Goal: Task Accomplishment & Management: Use online tool/utility

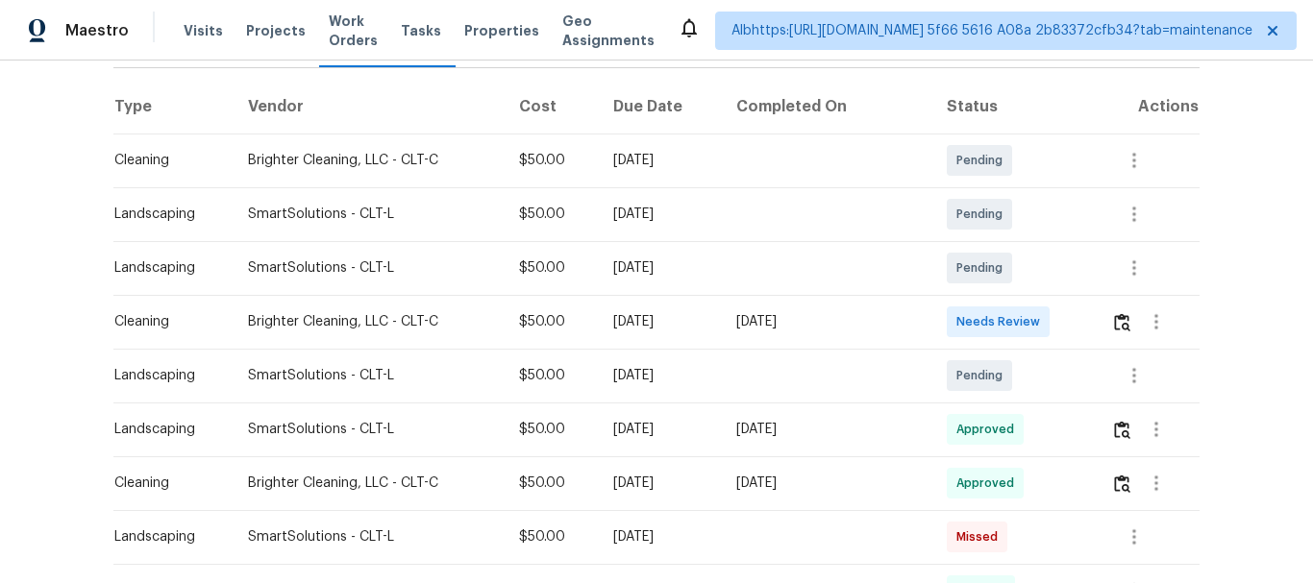
scroll to position [288, 0]
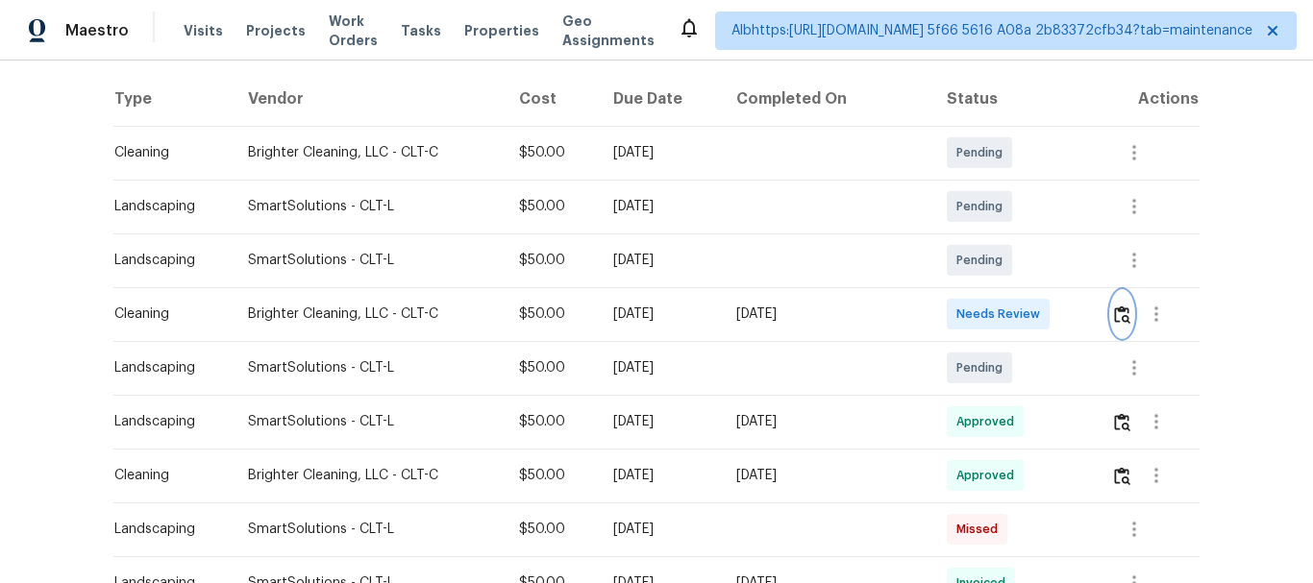
click at [1118, 314] on img "button" at bounding box center [1122, 315] width 16 height 18
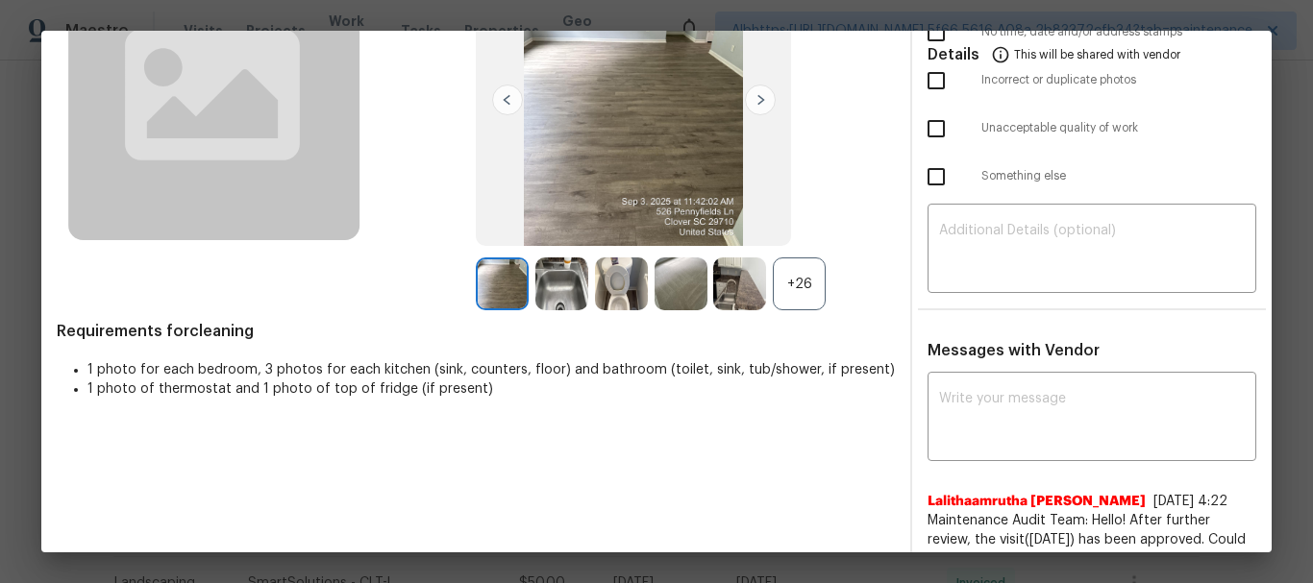
scroll to position [192, 0]
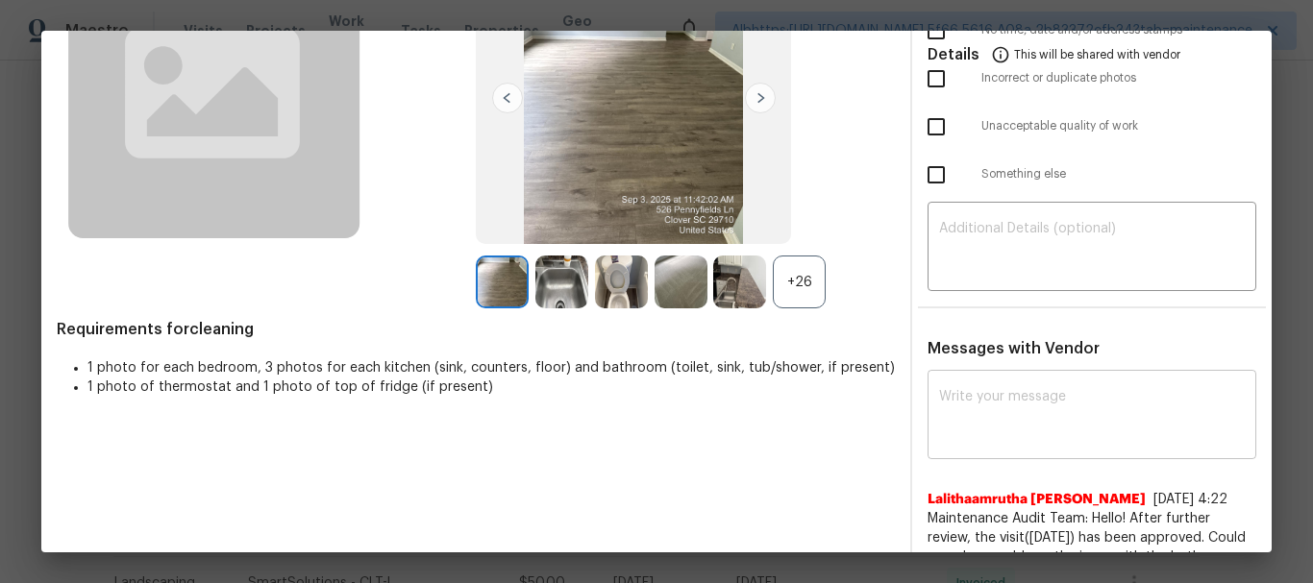
click at [1029, 421] on textarea at bounding box center [1092, 417] width 306 height 54
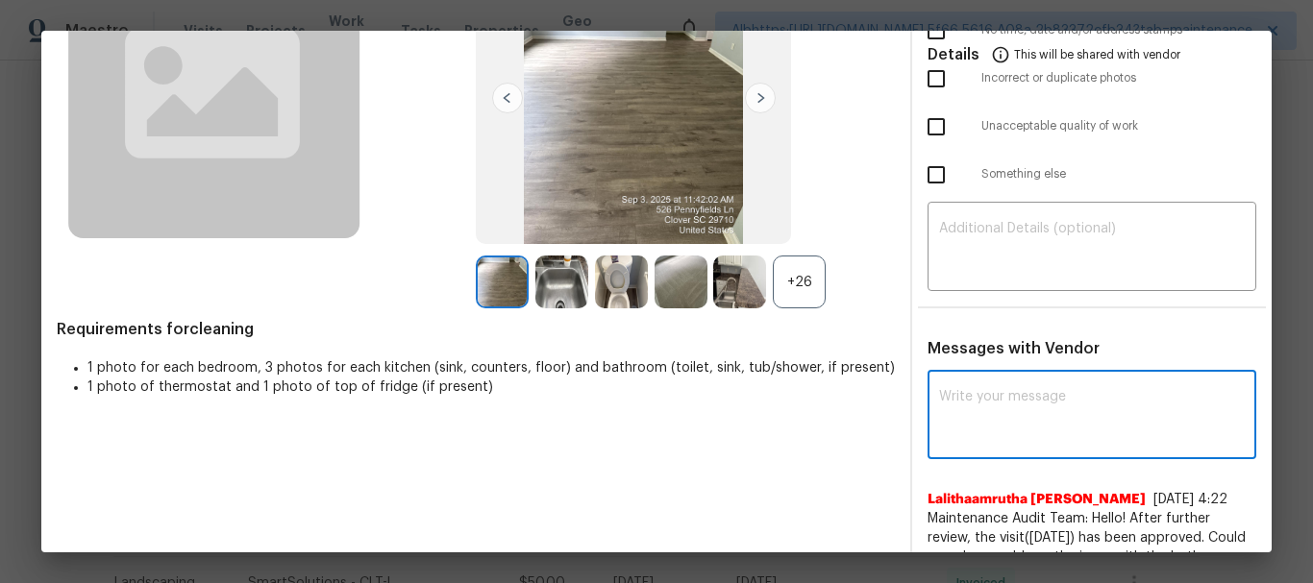
paste textarea "Maintenance Audit Team: Hello! After further review, the visit (09/07/2025) has…"
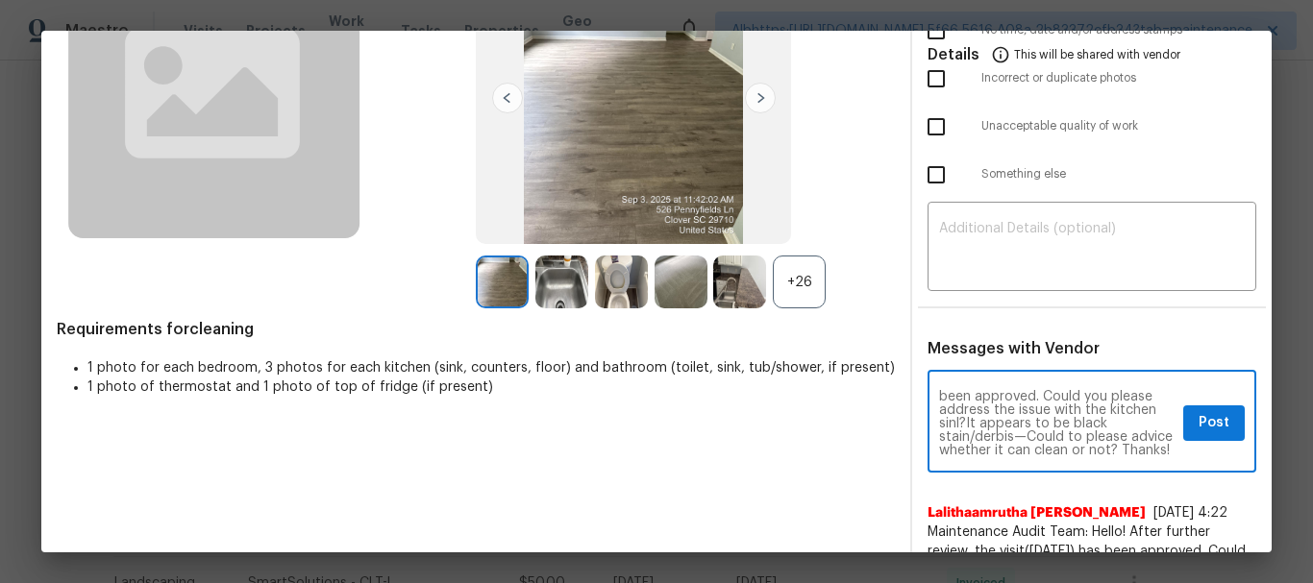
scroll to position [54, 0]
click at [1088, 391] on textarea "Maintenance Audit Team: Hello! After further review, the visit (09/07/2025) has…" at bounding box center [1057, 423] width 236 height 67
click at [1044, 415] on textarea "Maintenance Audit Team: Hello! After further review, the visit (09/07/2025) has…" at bounding box center [1057, 423] width 236 height 67
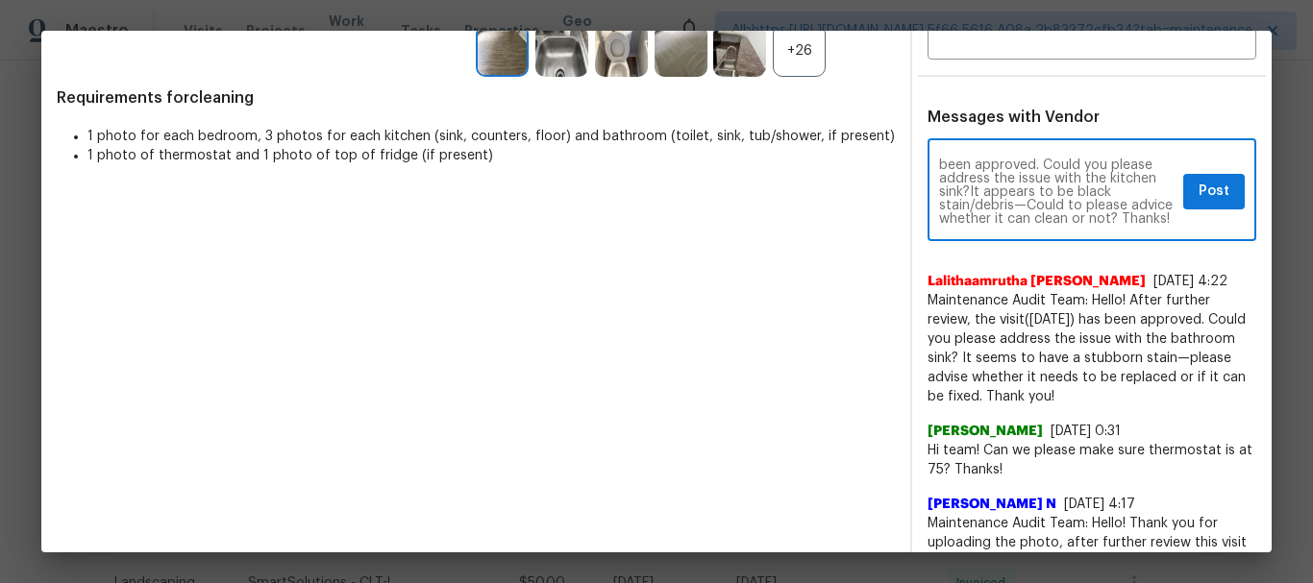
scroll to position [481, 0]
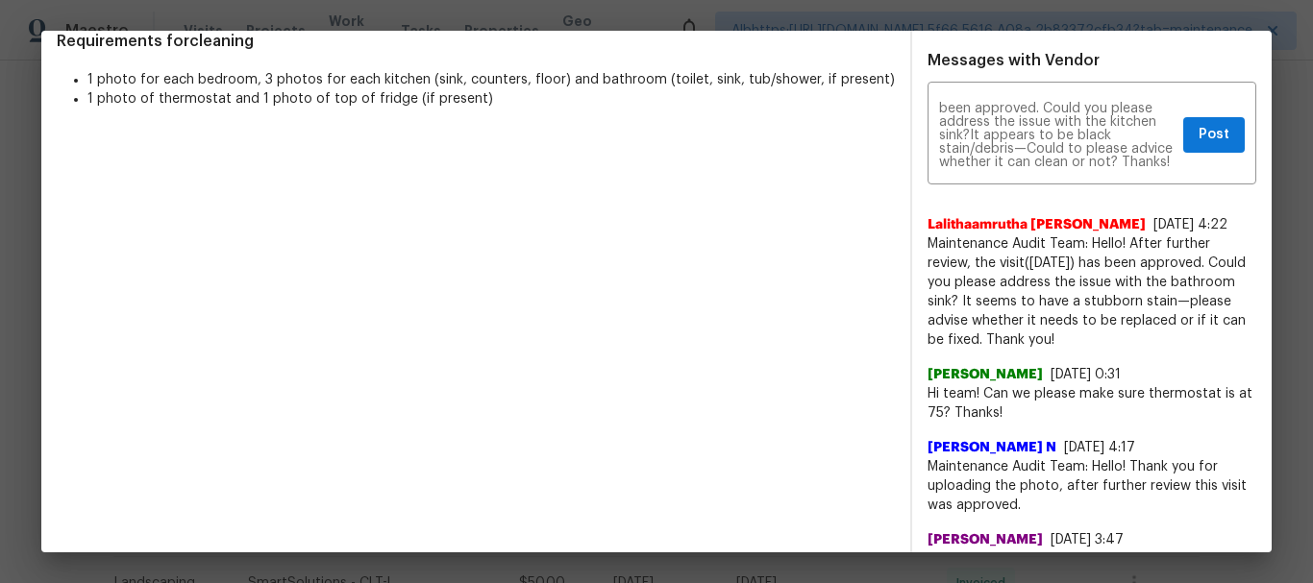
drag, startPoint x: 929, startPoint y: 247, endPoint x: 1092, endPoint y: 335, distance: 185.8
click at [1096, 335] on span "Maintenance Audit Team: Hello! After further review, the visit(08/11/2025) has …" at bounding box center [1092, 292] width 329 height 115
copy span "Maintenance Audit Team: Hello! After further review, the visit(08/11/2025) has …"
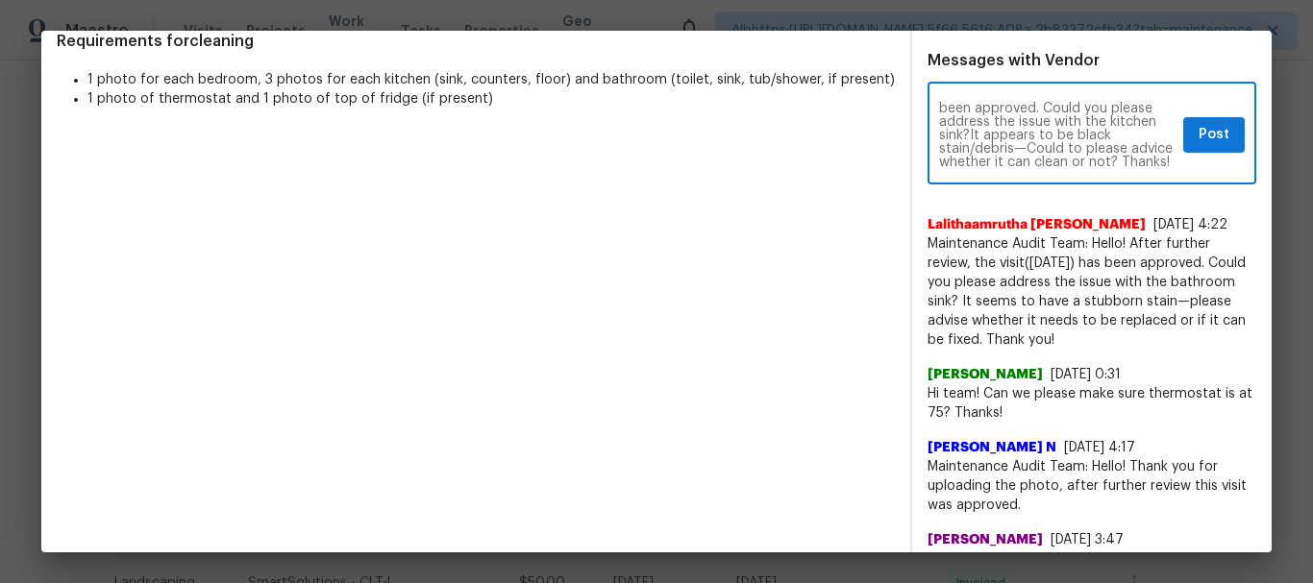
click at [996, 148] on textarea "Maintenance Audit Team: Hello! After further review, the visit (09/07/2025) has…" at bounding box center [1057, 135] width 236 height 67
paste textarea "(08/11/2025) has been approved. Could you please address the issue with the bat…"
click at [973, 131] on textarea "Maintenance Audit Team: Hello! After further review, the visit(08/11/2025) has …" at bounding box center [1057, 135] width 236 height 67
click at [991, 138] on textarea "Maintenance Audit Team: Hello! After further review, the visit(09/11/2025) has …" at bounding box center [1057, 135] width 236 height 67
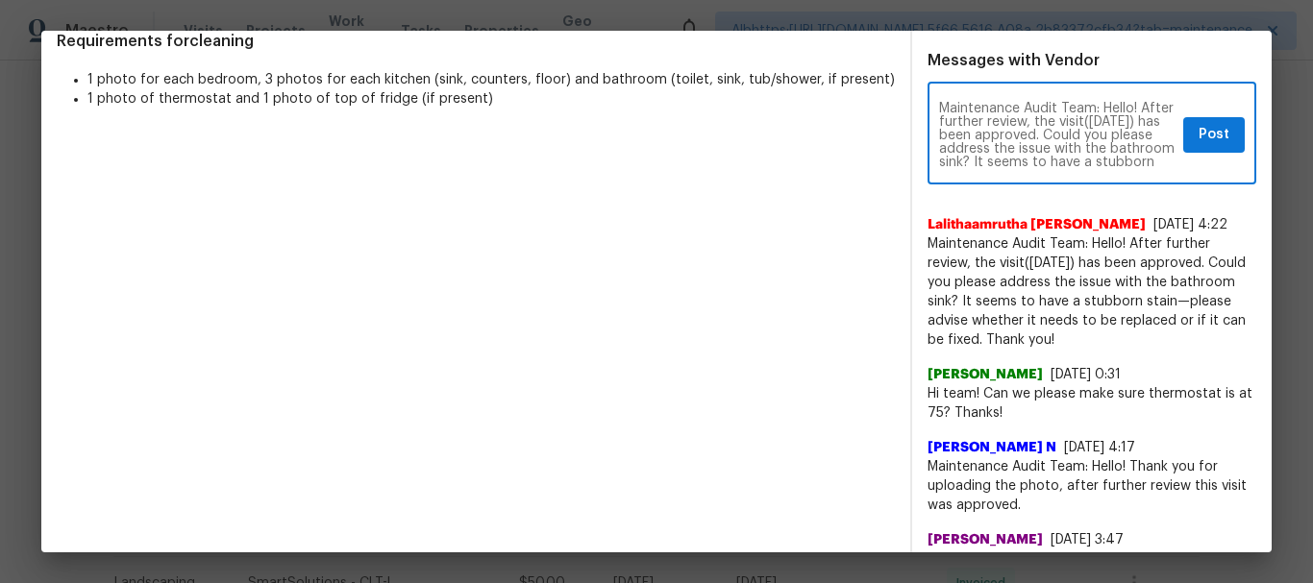
click at [1059, 137] on textarea "Maintenance Audit Team: Hello! After further review, the visit(09/07/2025) has …" at bounding box center [1057, 135] width 236 height 67
click at [990, 136] on textarea "Maintenance Audit Team: Hello! After further review, the visit(09/07/2025) has …" at bounding box center [1057, 135] width 236 height 67
click at [983, 163] on textarea "Maintenance Audit Team: Hello! After further review, the visit(09/07/2025) has …" at bounding box center [1057, 135] width 236 height 67
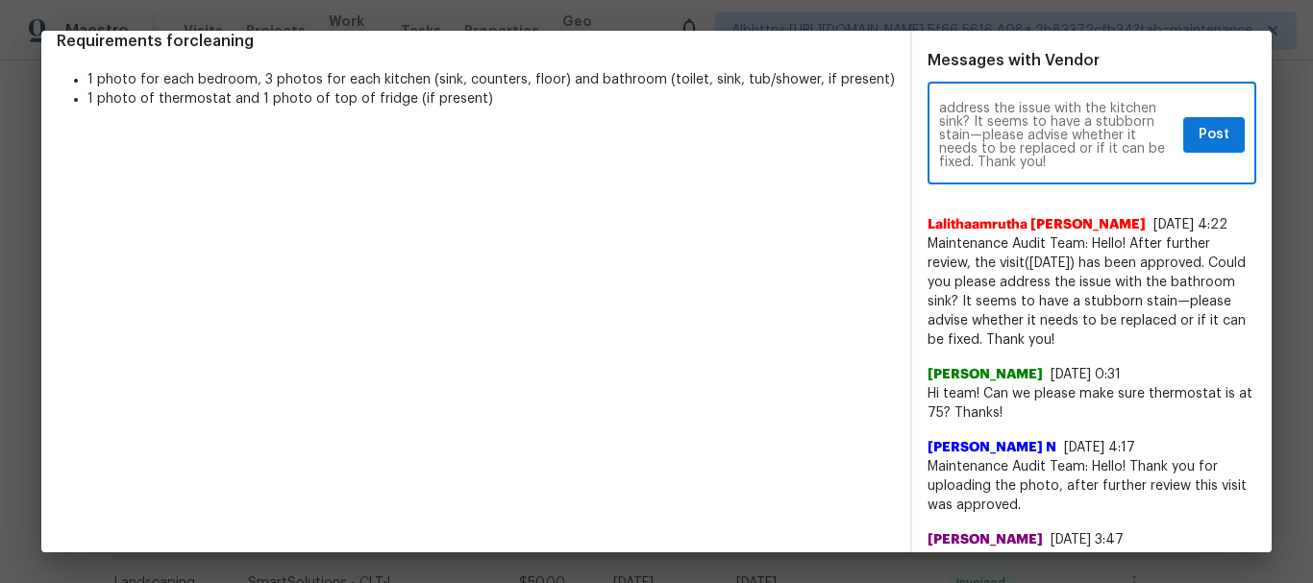
click at [1085, 158] on textarea "Maintenance Audit Team: Hello! After further review, the visit(09/07/2025) has …" at bounding box center [1057, 135] width 236 height 67
type textarea "Maintenance Audit Team: Hello! After further review, the visit(09/07/2025) has …"
click at [1199, 134] on span "Post" at bounding box center [1214, 135] width 31 height 24
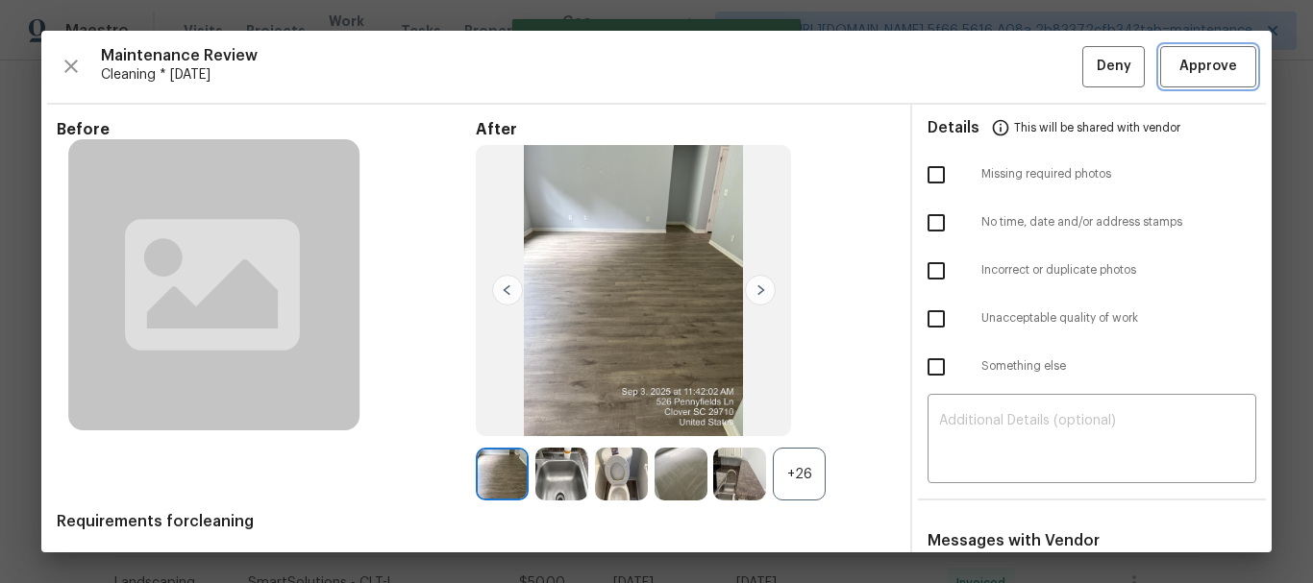
click at [1196, 78] on span "Approve" at bounding box center [1208, 67] width 58 height 24
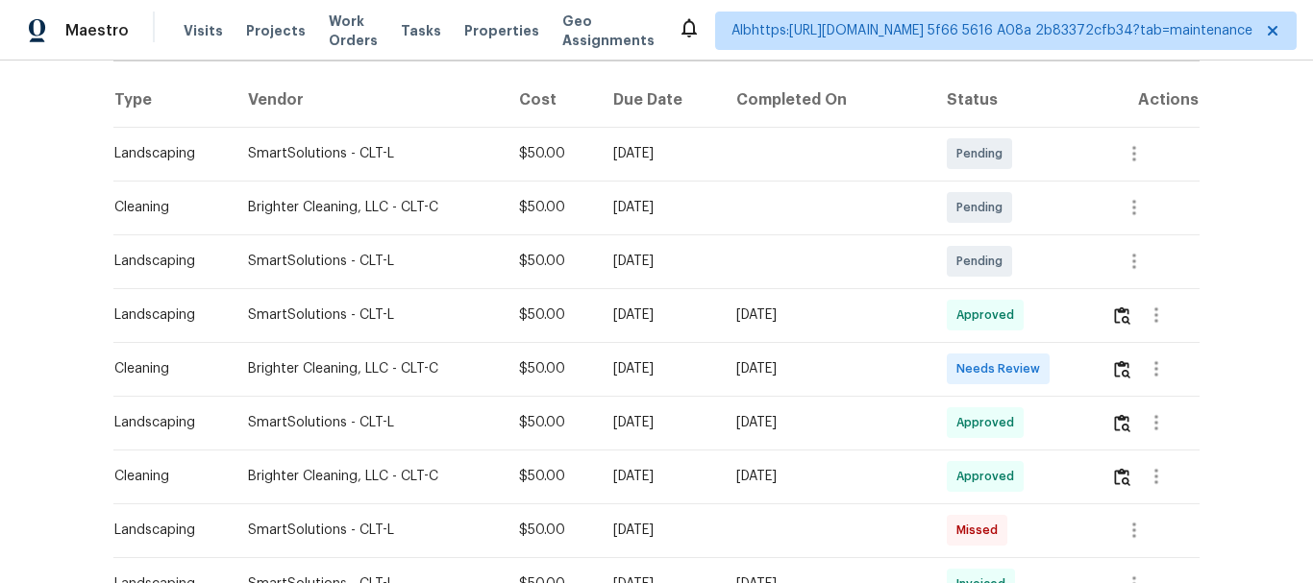
scroll to position [288, 0]
click at [1114, 367] on img "button" at bounding box center [1122, 368] width 16 height 18
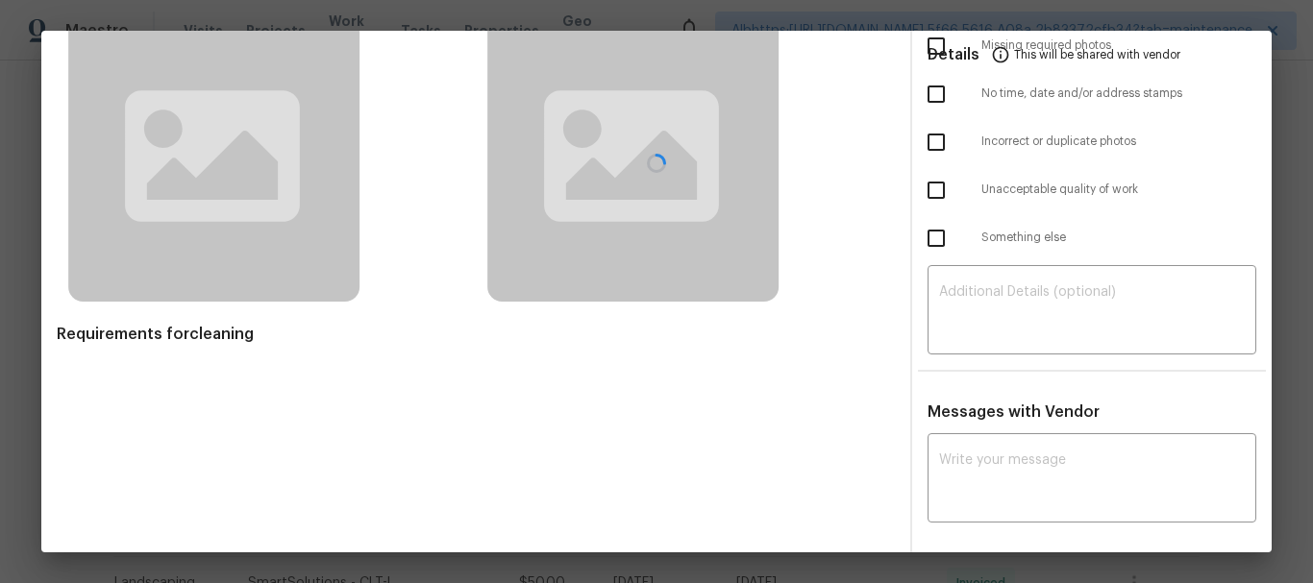
scroll to position [130, 0]
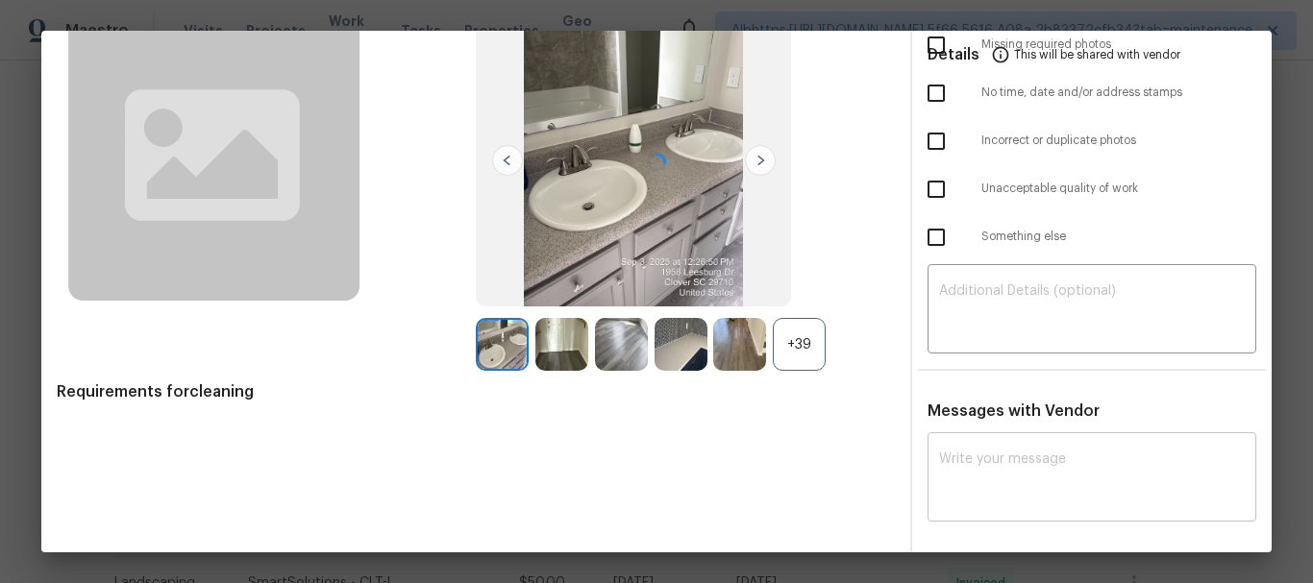
click at [1022, 474] on textarea at bounding box center [1092, 480] width 306 height 54
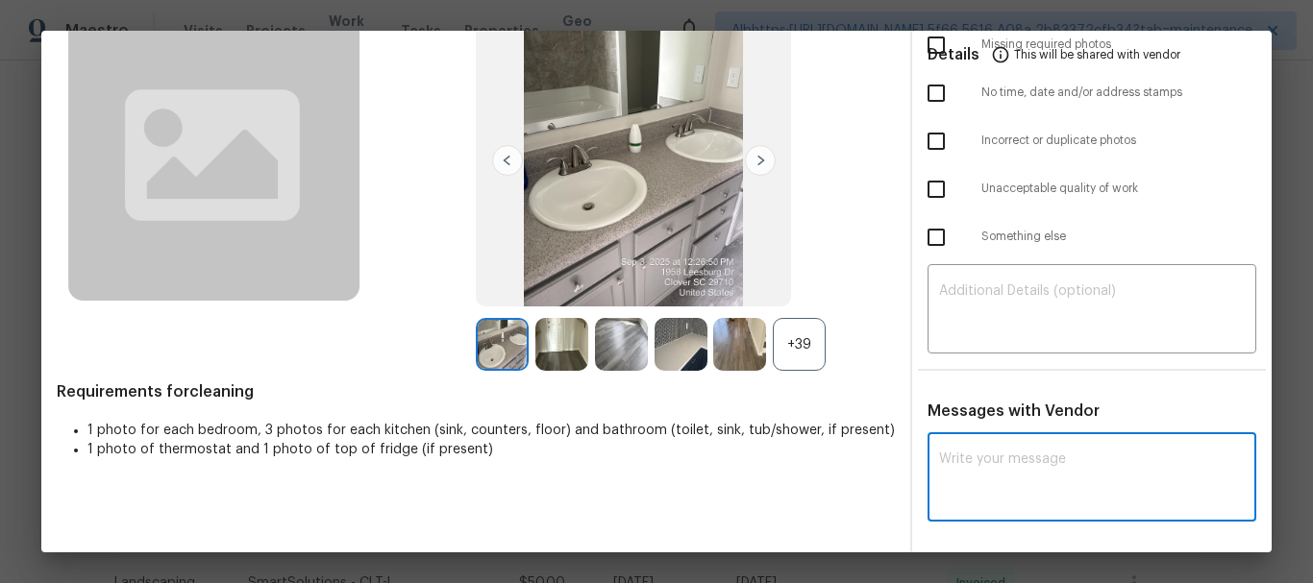
paste textarea "Maintenance Audit Team: Hello! Unfortunately, this cleaning visit completed on …"
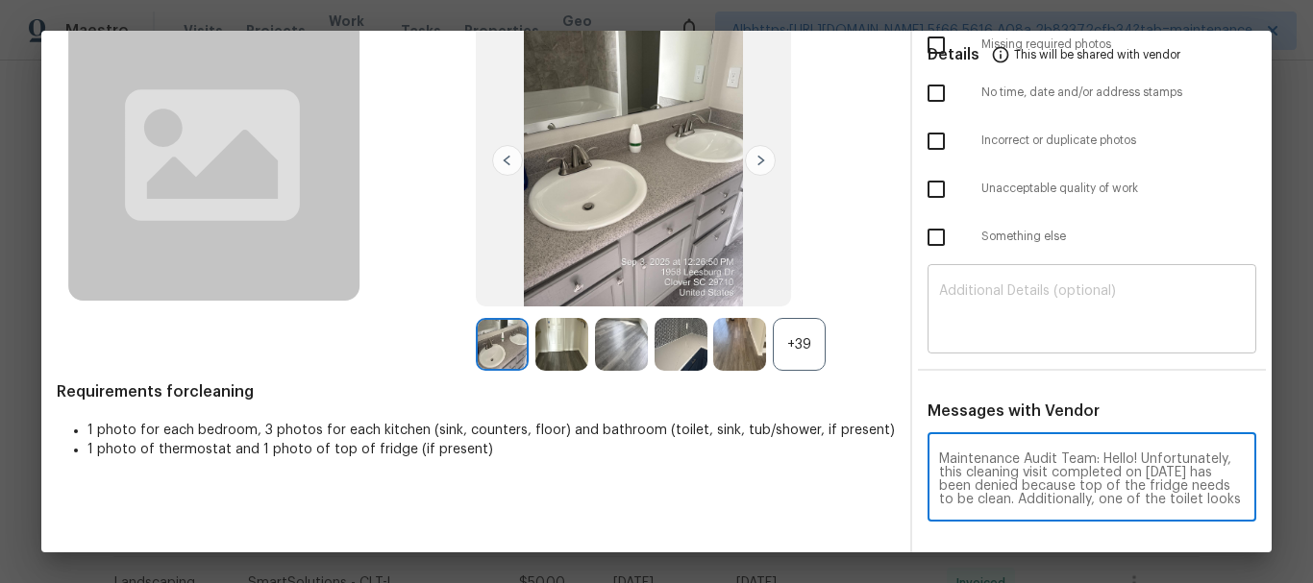
scroll to position [242, 0]
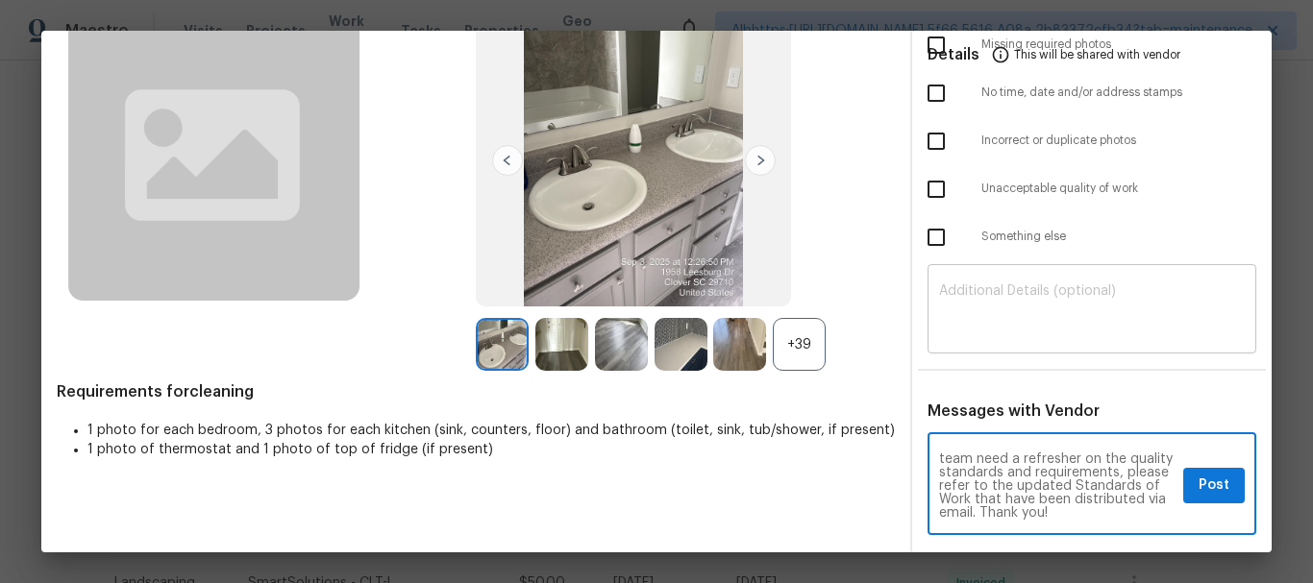
type textarea "Maintenance Audit Team: Hello! Unfortunately, this cleaning visit completed on …"
click at [1000, 331] on textarea at bounding box center [1092, 312] width 306 height 54
paste textarea "Maintenance Audit Team: Hello! Unfortunately, this cleaning visit completed on …"
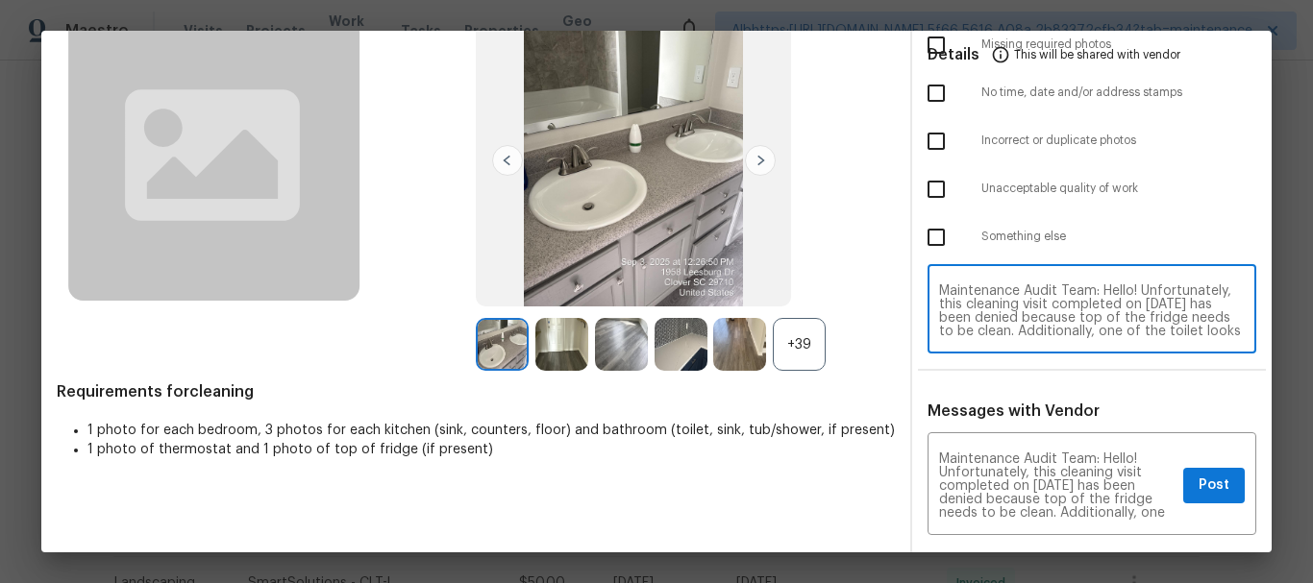
scroll to position [0, 0]
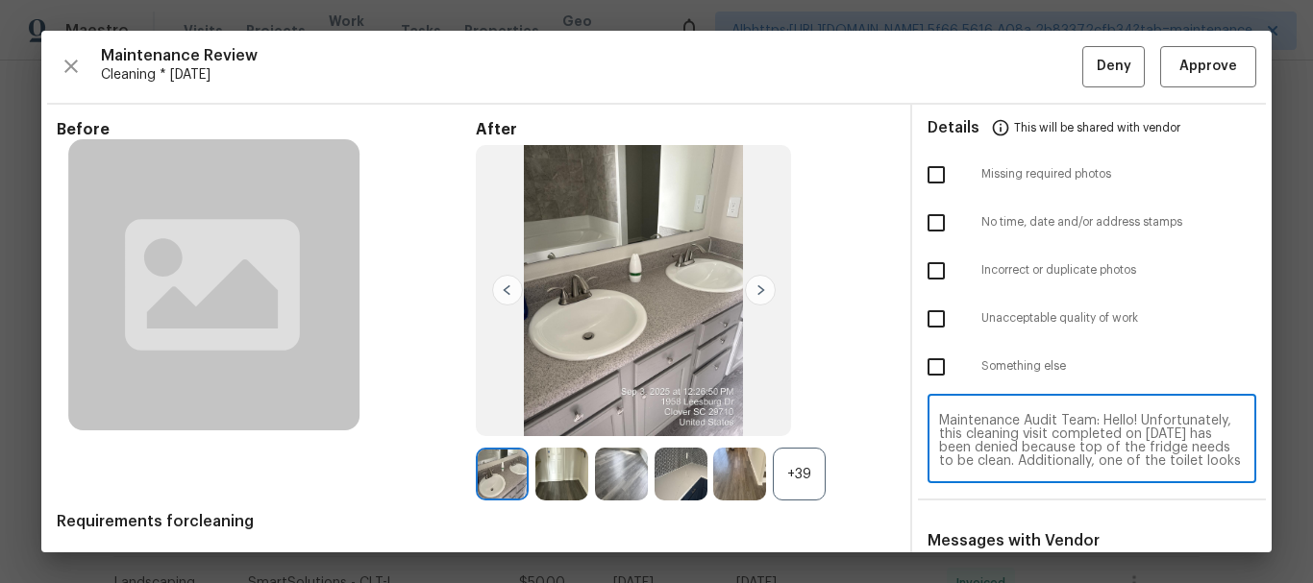
type textarea "Maintenance Audit Team: Hello! Unfortunately, this cleaning visit completed on …"
click at [928, 330] on input "checkbox" at bounding box center [936, 319] width 40 height 40
checkbox input "true"
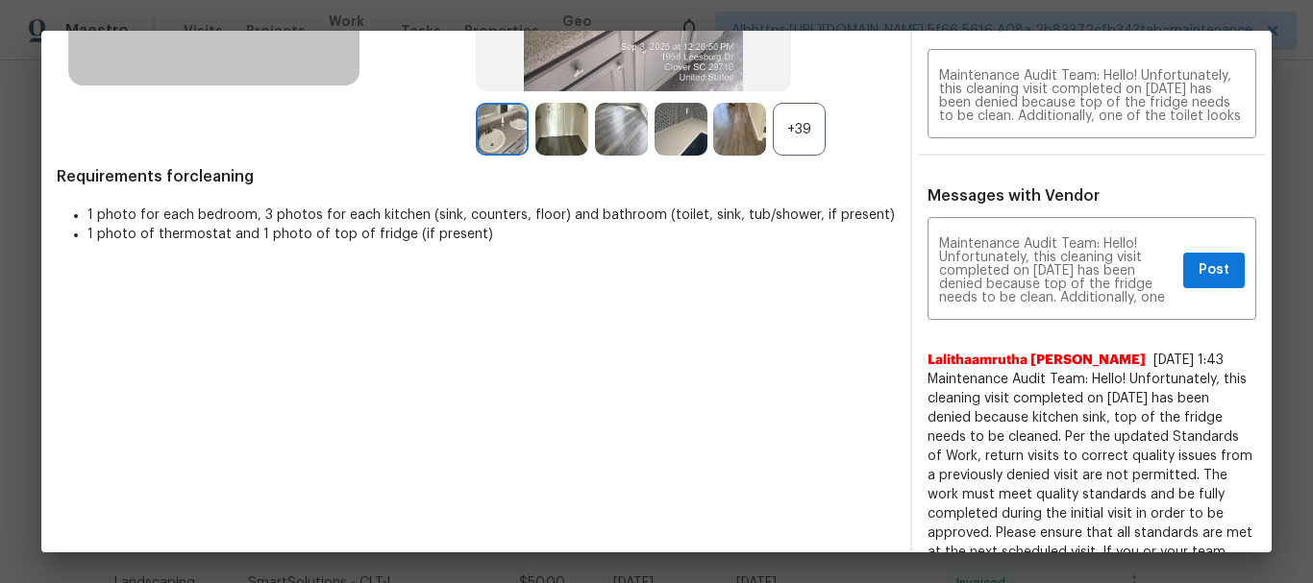
scroll to position [384, 0]
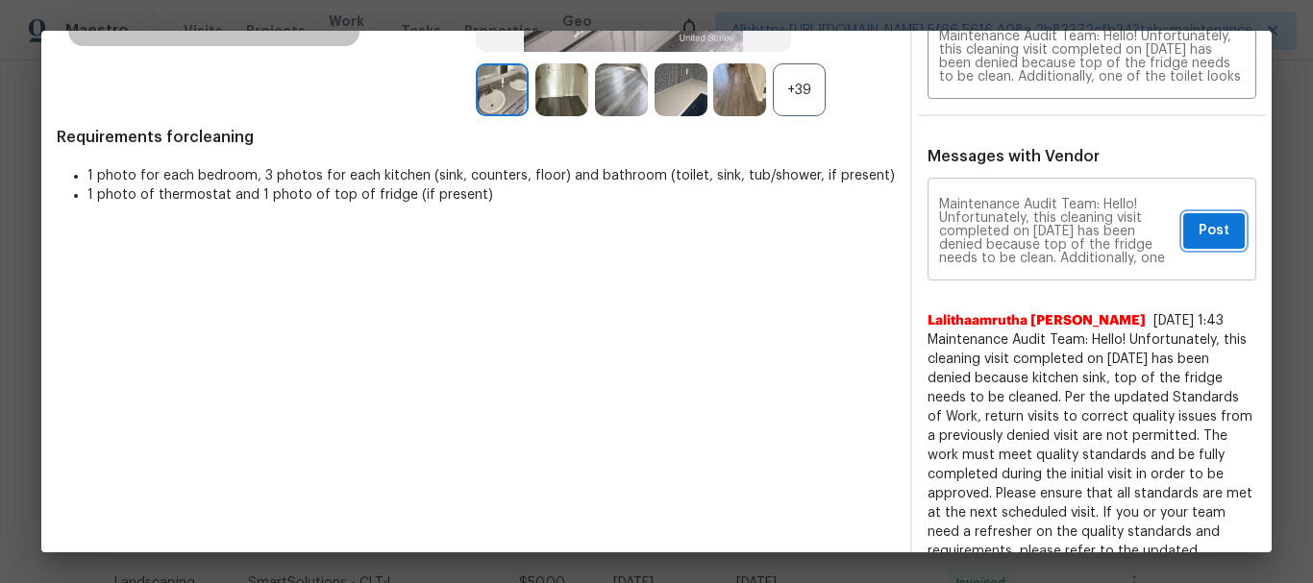
click at [1199, 241] on span "Post" at bounding box center [1214, 231] width 31 height 24
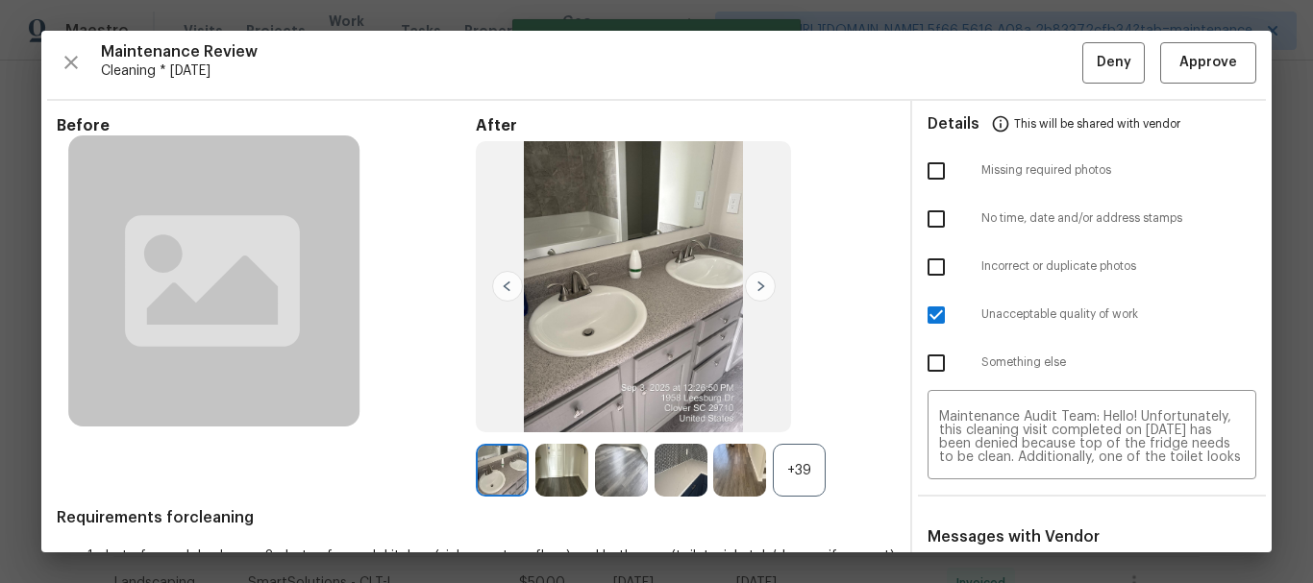
scroll to position [0, 0]
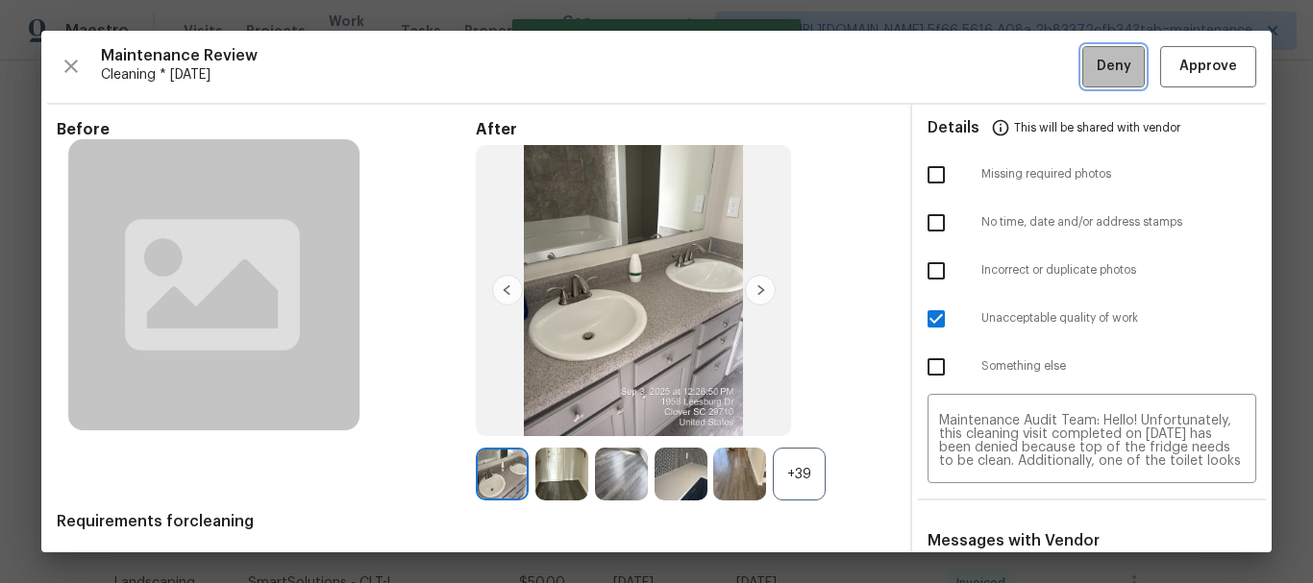
drag, startPoint x: 1109, startPoint y: 70, endPoint x: 914, endPoint y: 228, distance: 250.8
click at [1109, 71] on span "Deny" at bounding box center [1114, 67] width 35 height 24
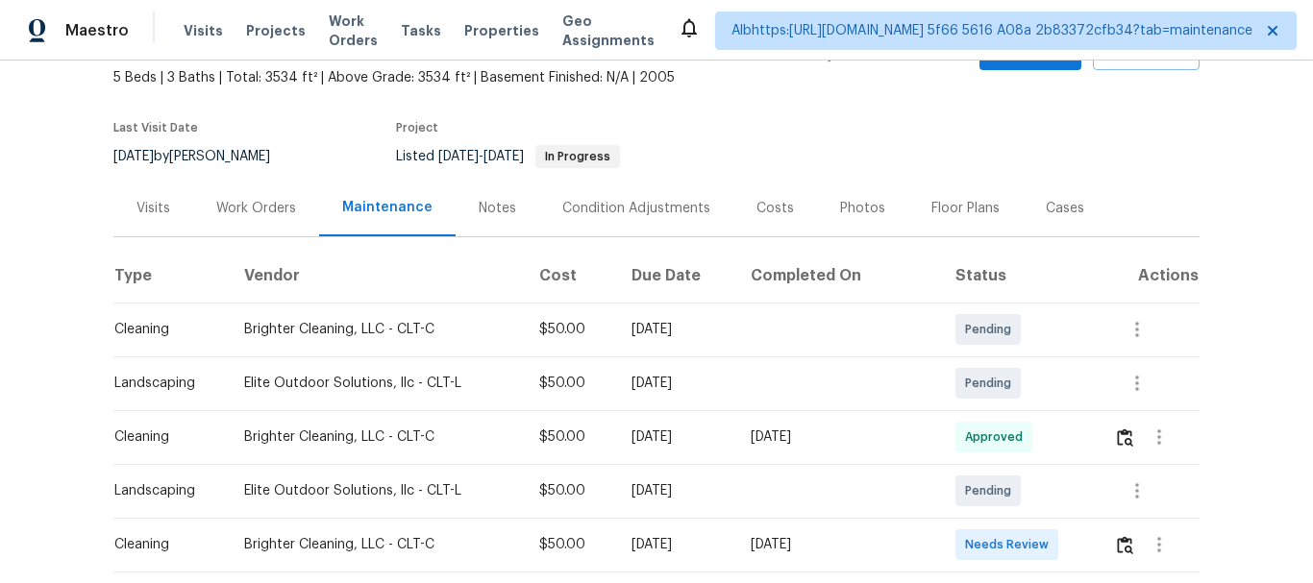
scroll to position [288, 0]
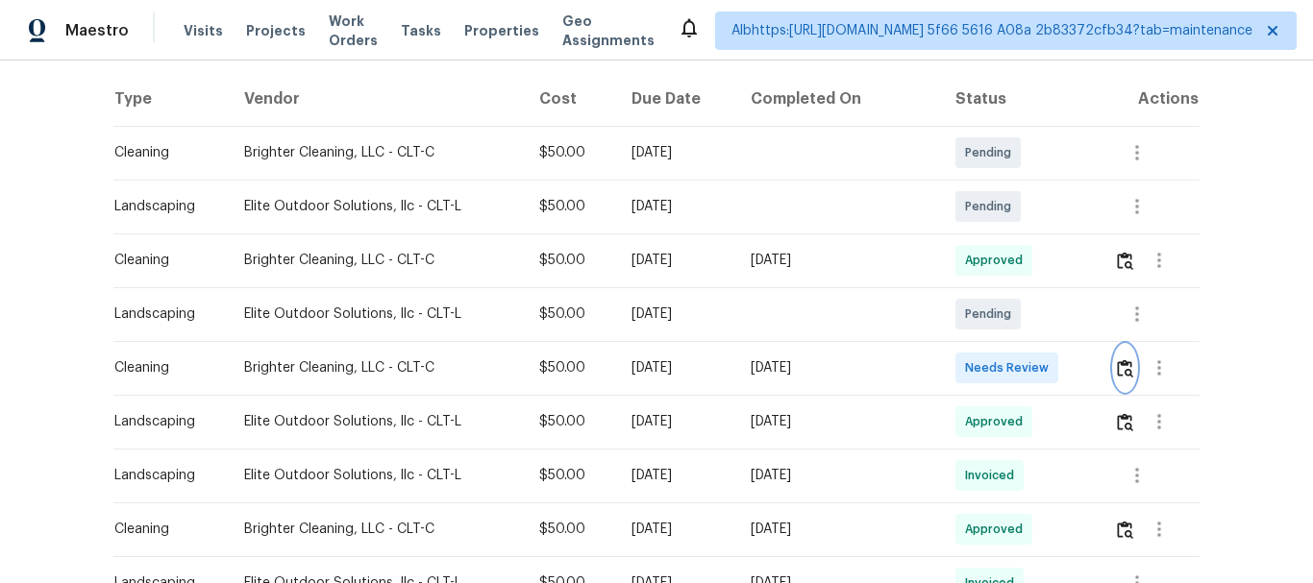
click at [1125, 375] on img "button" at bounding box center [1125, 368] width 16 height 18
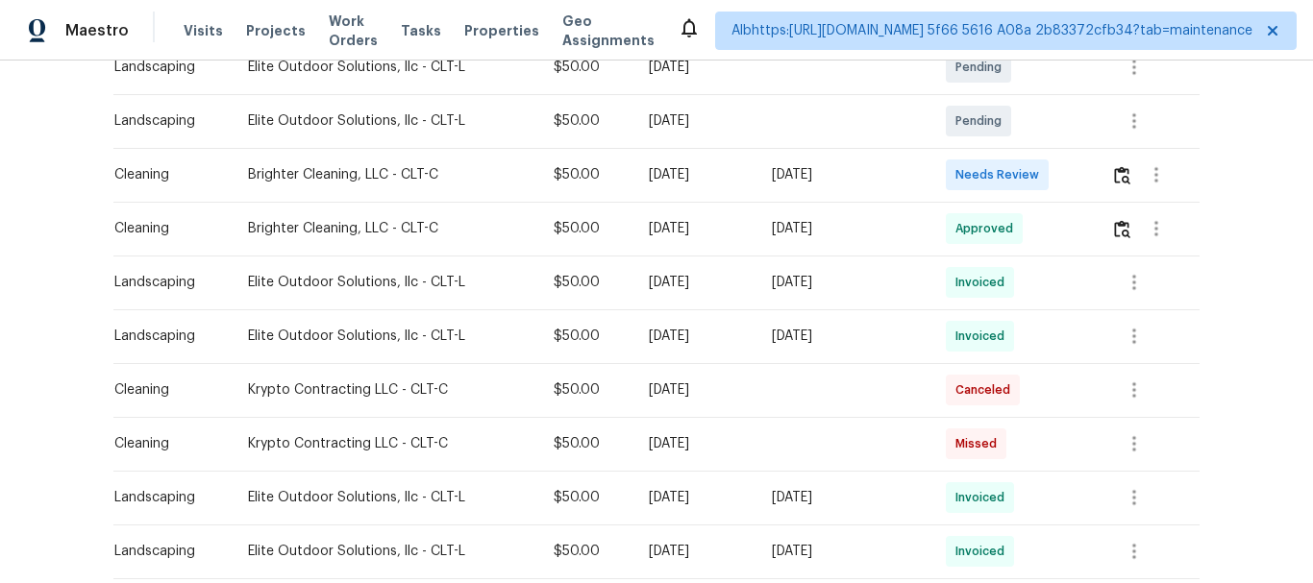
scroll to position [288, 0]
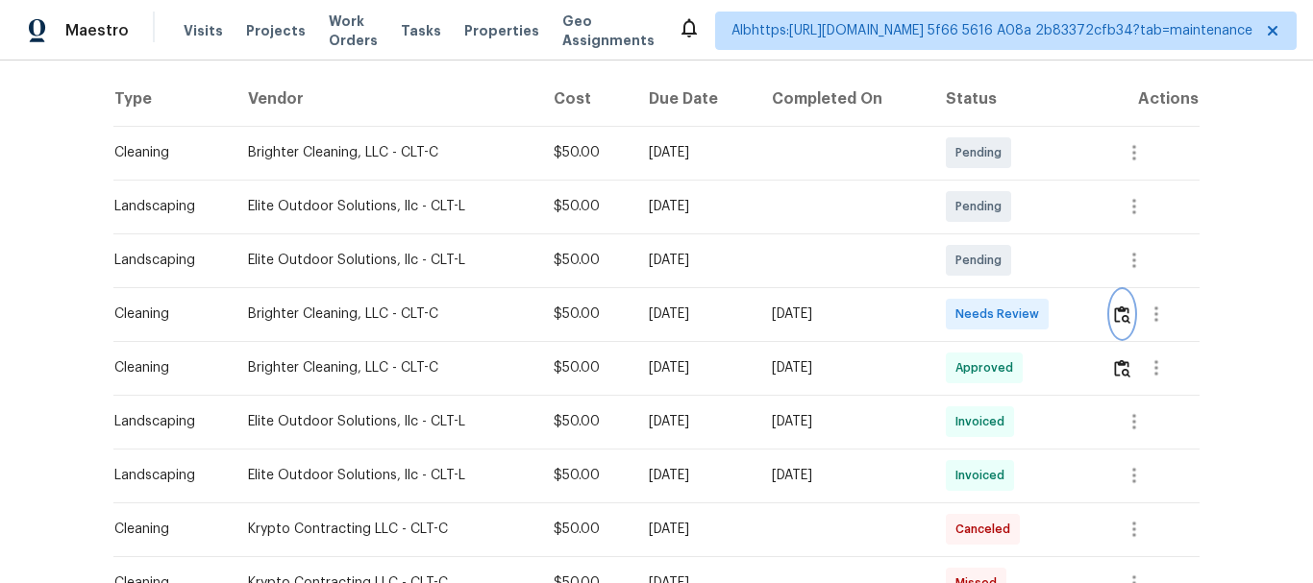
click at [1114, 306] on img "button" at bounding box center [1122, 315] width 16 height 18
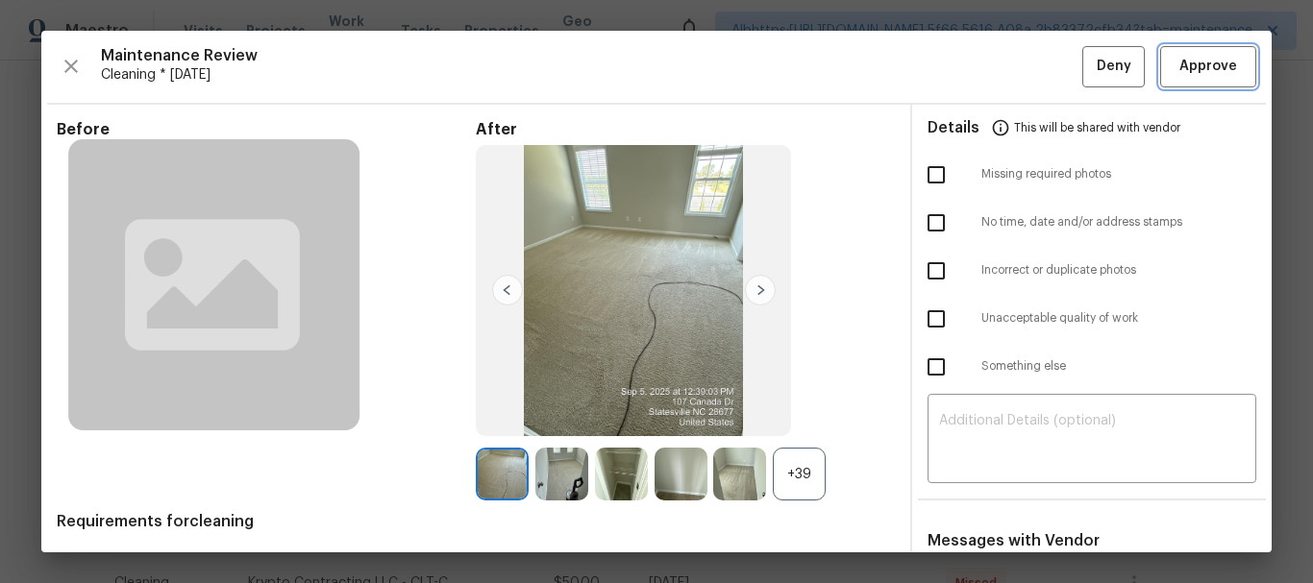
click at [1193, 81] on button "Approve" at bounding box center [1208, 66] width 96 height 41
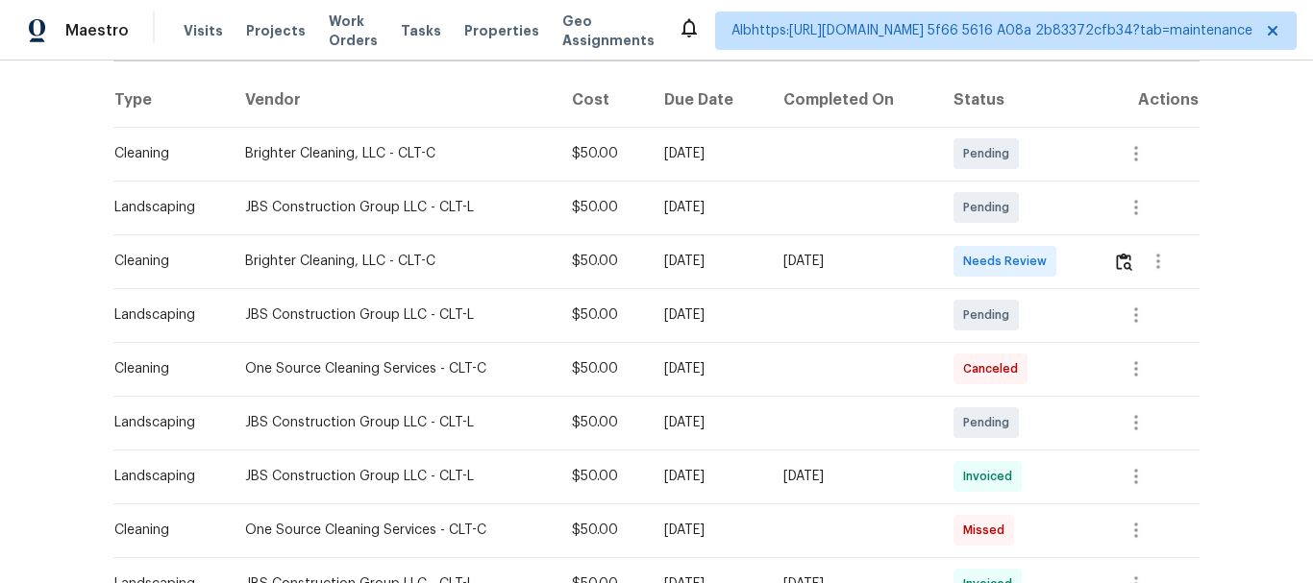
scroll to position [288, 0]
click at [1117, 259] on img "button" at bounding box center [1124, 261] width 16 height 18
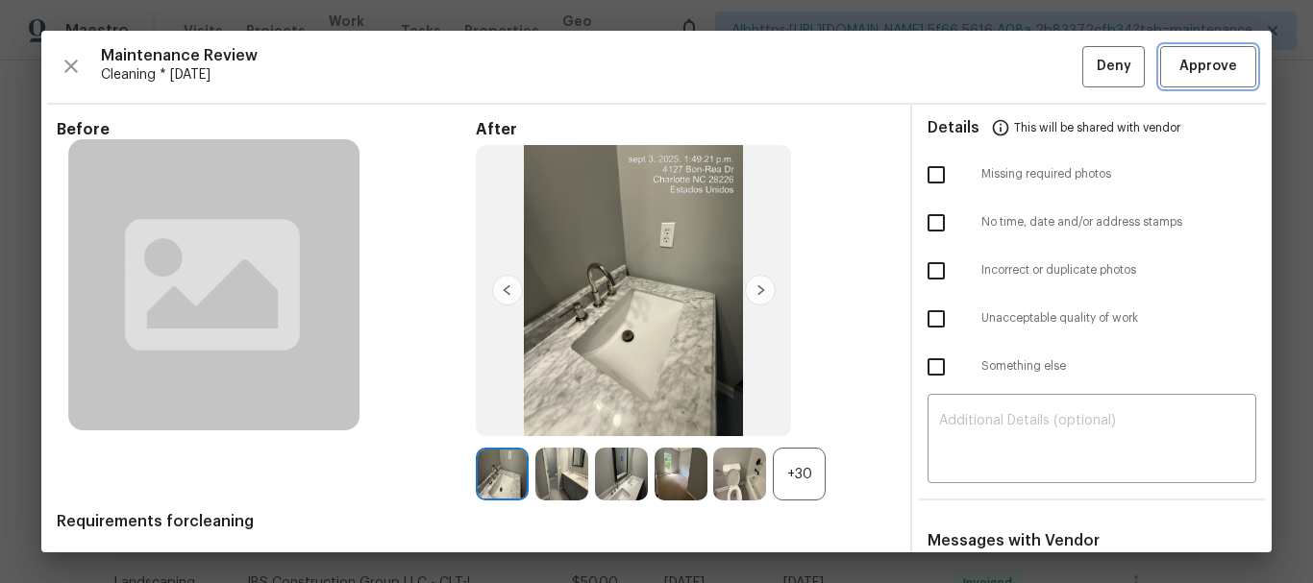
click at [1184, 66] on span "Approve" at bounding box center [1208, 67] width 58 height 24
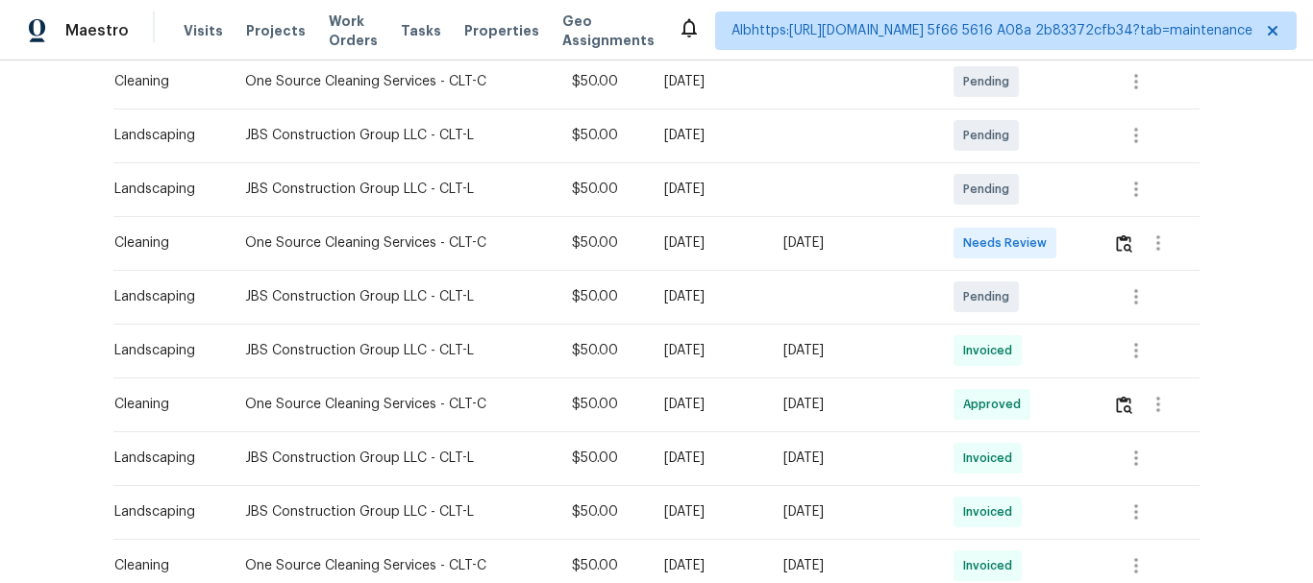
scroll to position [384, 0]
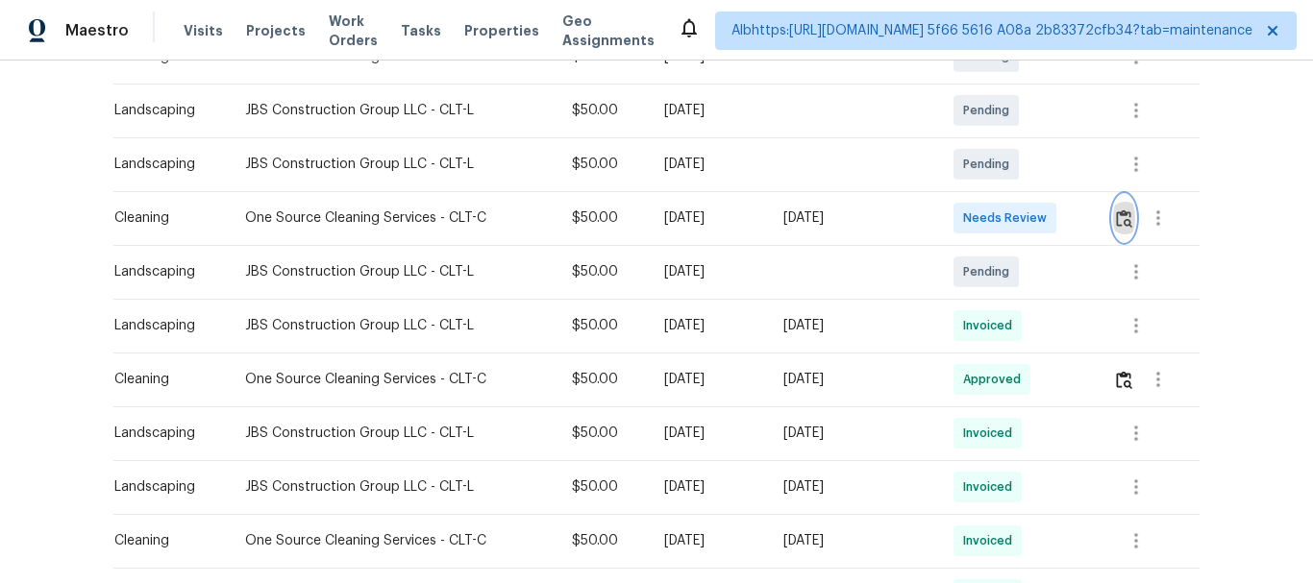
click at [1116, 219] on img "button" at bounding box center [1124, 219] width 16 height 18
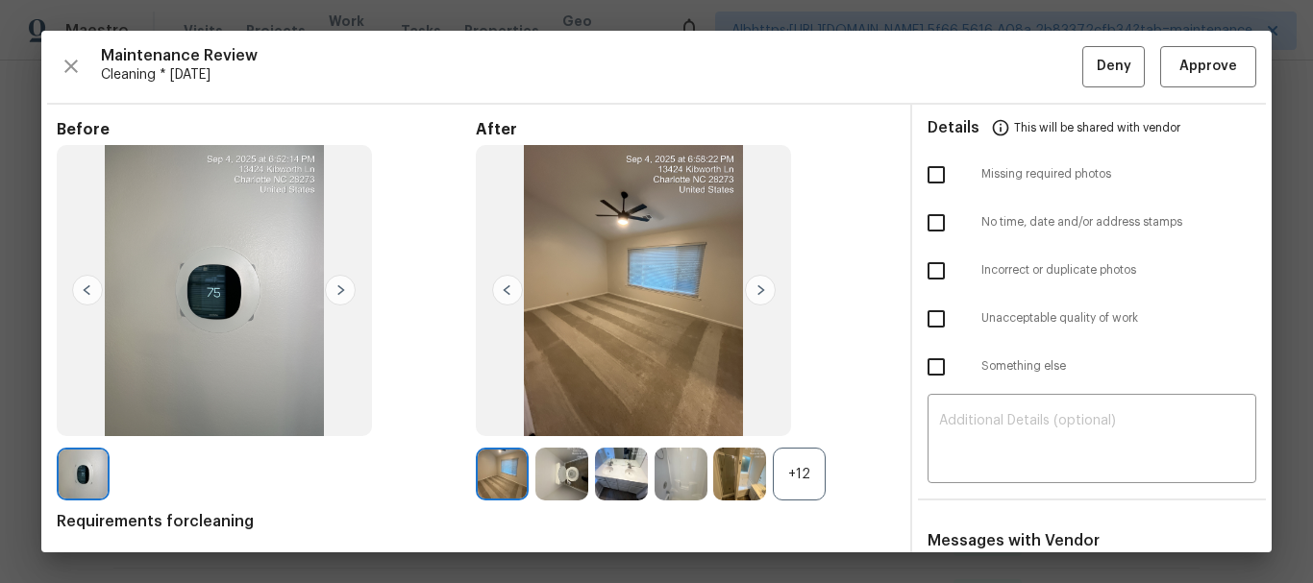
click at [1193, 41] on div "Maintenance Review Cleaning * Thu, Sep 04 Deny Approve Before After +12 Require…" at bounding box center [656, 292] width 1230 height 522
click at [1179, 73] on span "Approve" at bounding box center [1208, 67] width 58 height 24
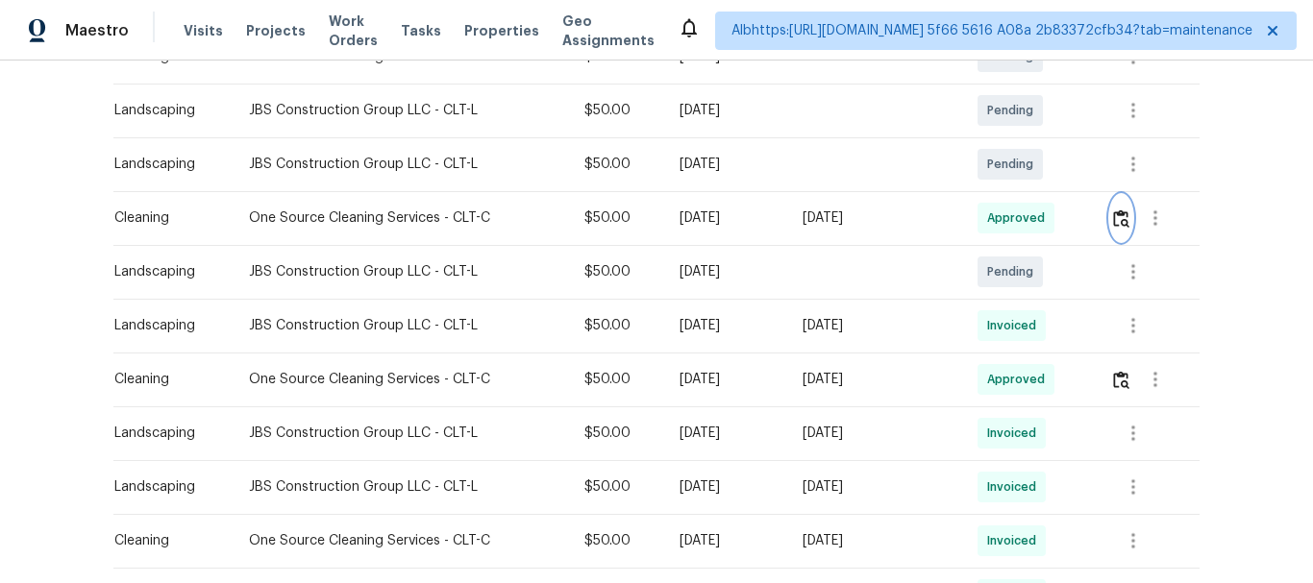
click at [1124, 222] on img "button" at bounding box center [1121, 219] width 16 height 18
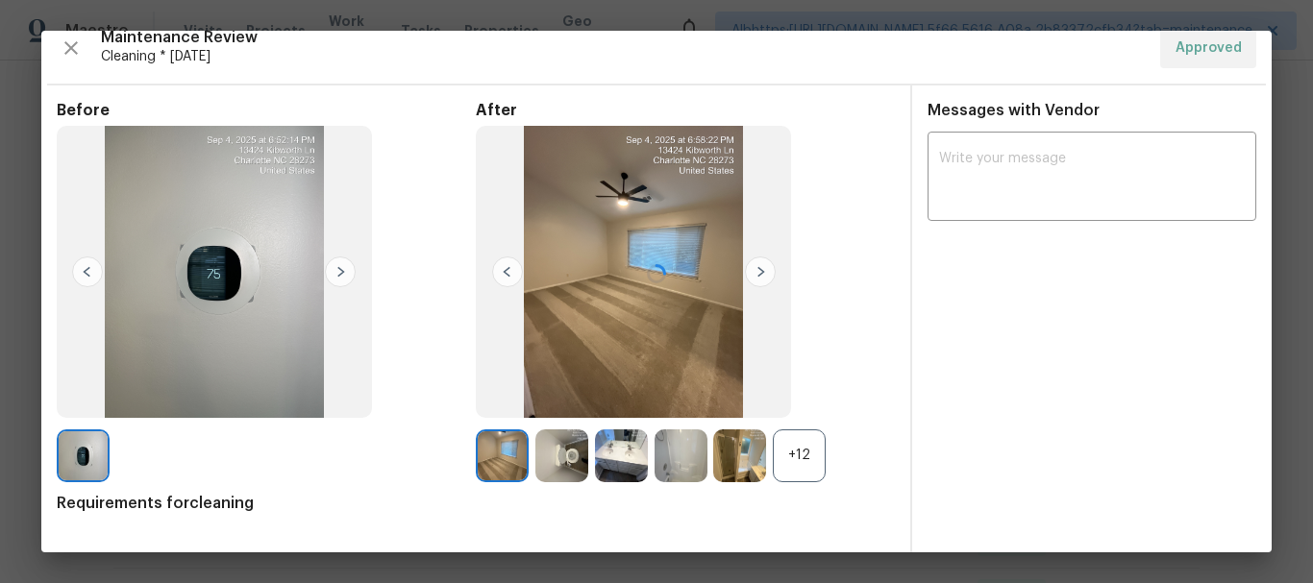
scroll to position [23, 0]
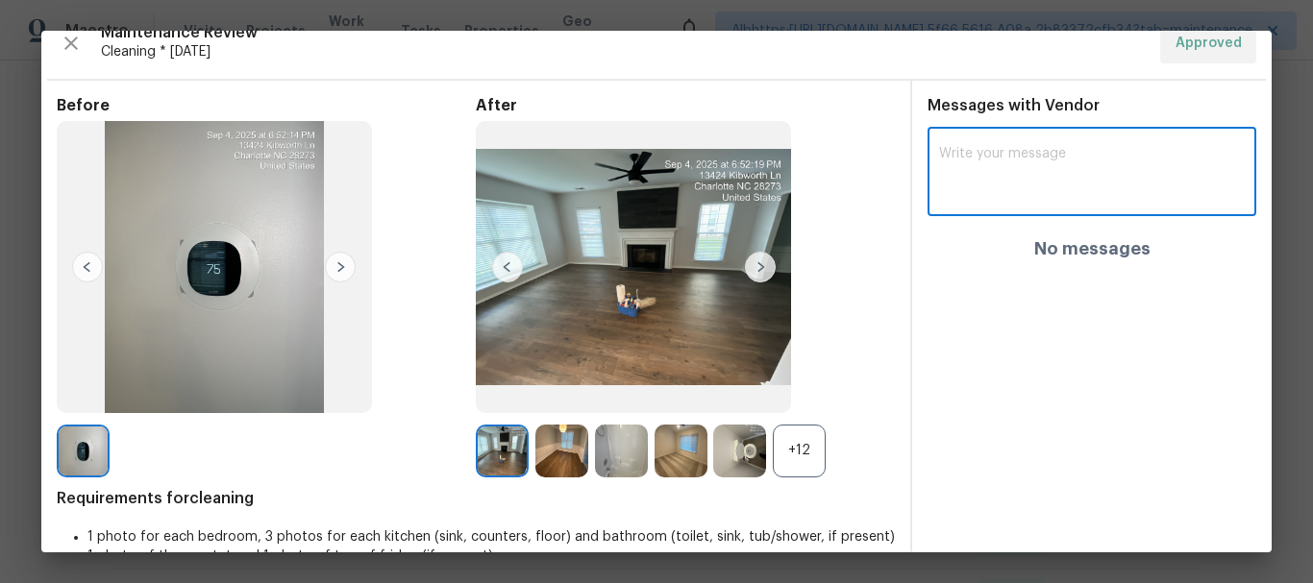
click at [1042, 192] on textarea at bounding box center [1092, 174] width 306 height 54
paste textarea "Maintenance Audit Team: Hello! After further review, the visit (09/07/2025) has…"
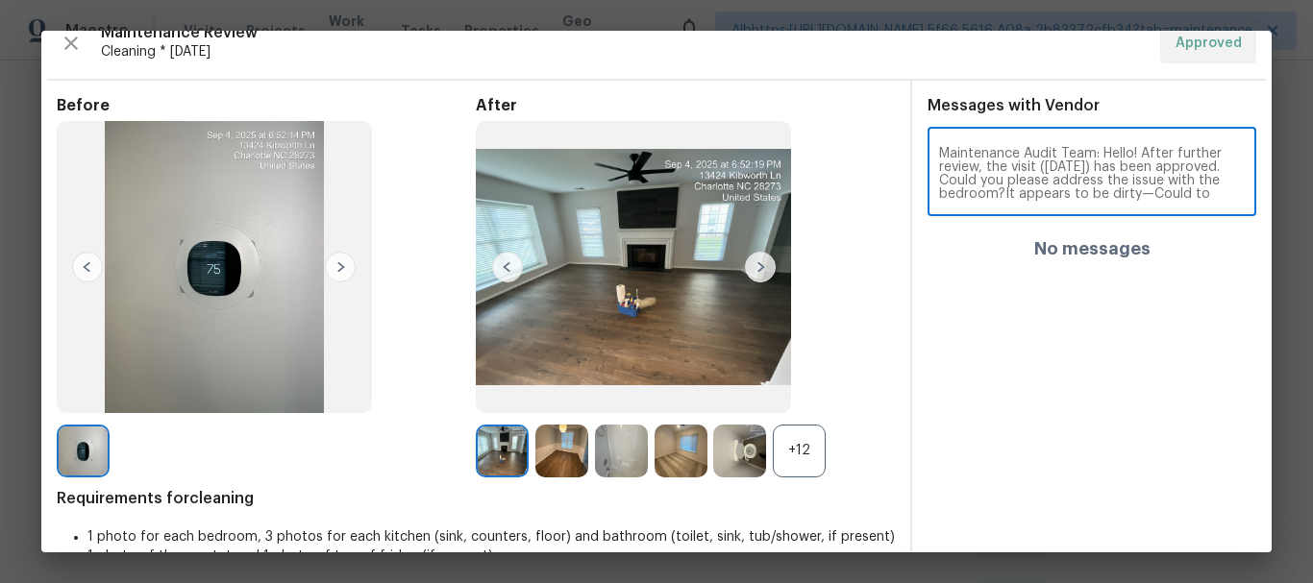
scroll to position [40, 0]
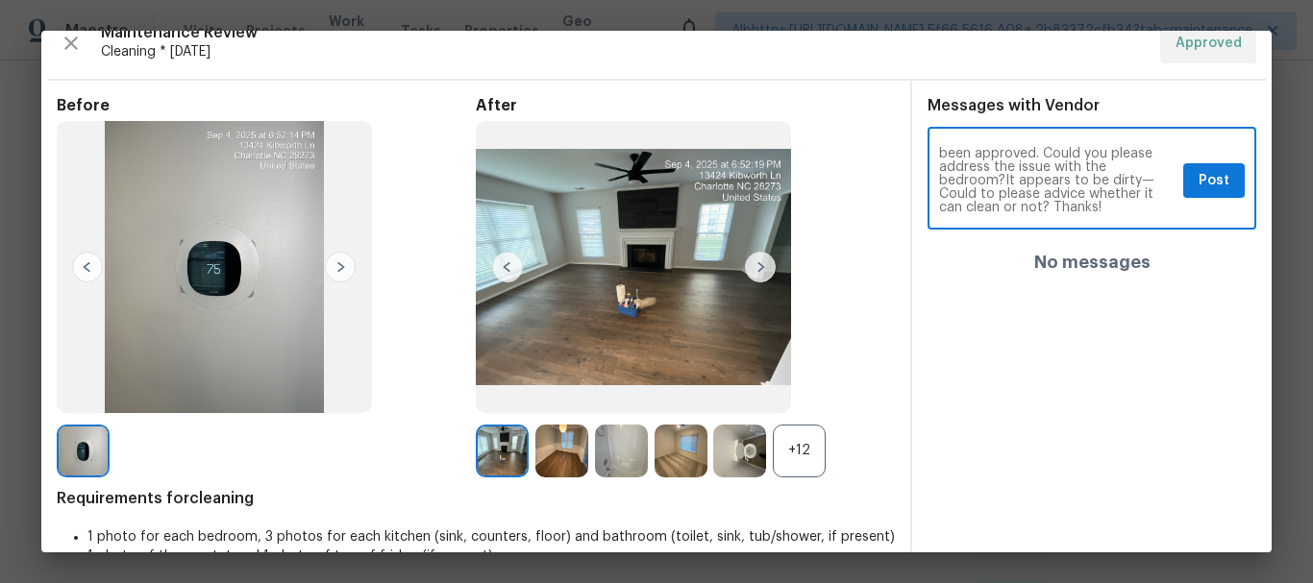
drag, startPoint x: 1063, startPoint y: 166, endPoint x: 1083, endPoint y: 183, distance: 26.0
click at [1083, 184] on textarea "Maintenance Audit Team: Hello! After further review, the visit (09/07/2025) has…" at bounding box center [1057, 180] width 236 height 67
click at [1081, 165] on textarea "Maintenance Audit Team: Hello! After further review, the visit (09/07/2025) has…" at bounding box center [1057, 180] width 236 height 67
click at [1077, 172] on textarea "Maintenance Audit Team: Hello! After further review, the visit (09/07/2025) has…" at bounding box center [1057, 180] width 236 height 67
drag, startPoint x: 1083, startPoint y: 164, endPoint x: 1103, endPoint y: 189, distance: 31.5
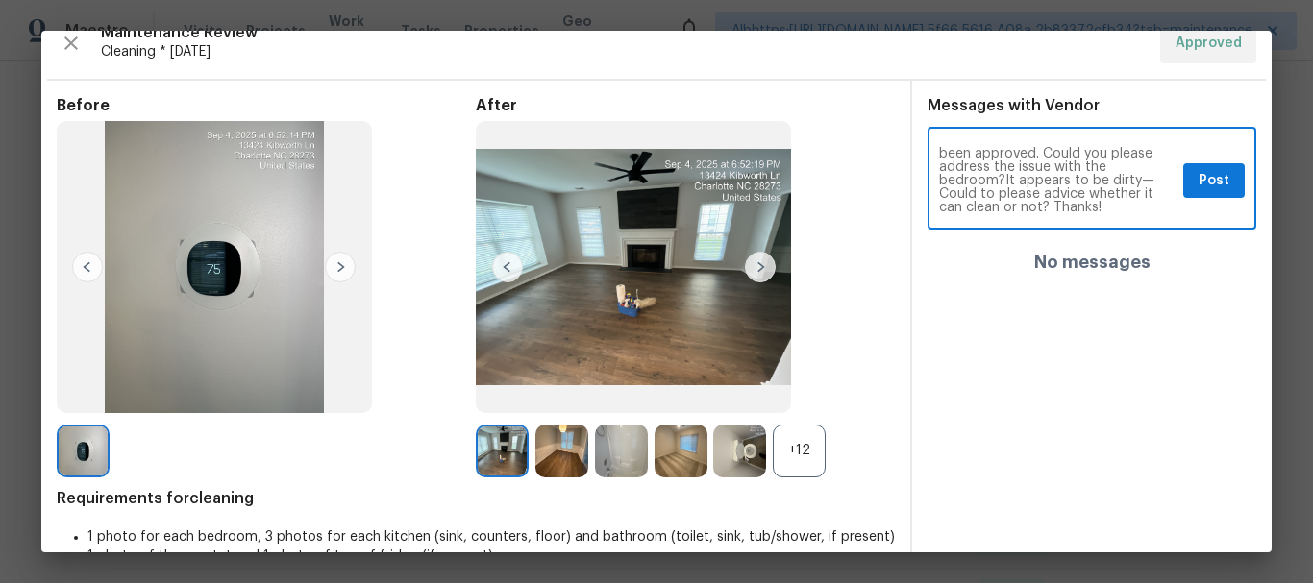
click at [1082, 164] on textarea "Maintenance Audit Team: Hello! After further review, the visit (09/07/2025) has…" at bounding box center [1057, 180] width 236 height 67
click at [1110, 187] on textarea "Maintenance Audit Team: Hello! After further review, the visit (09/07/2025) has…" at bounding box center [1057, 180] width 236 height 67
click at [1078, 168] on textarea "Maintenance Audit Team: Hello! After further review, the visit (09/07/2025) has…" at bounding box center [1057, 180] width 236 height 67
click at [1093, 199] on textarea "Maintenance Audit Team: Hello! After further review, the visit (09/07/2025) has…" at bounding box center [1057, 180] width 236 height 67
type textarea "Maintenance Audit Team: Hello! After further review, the visit (09/07/2025) has…"
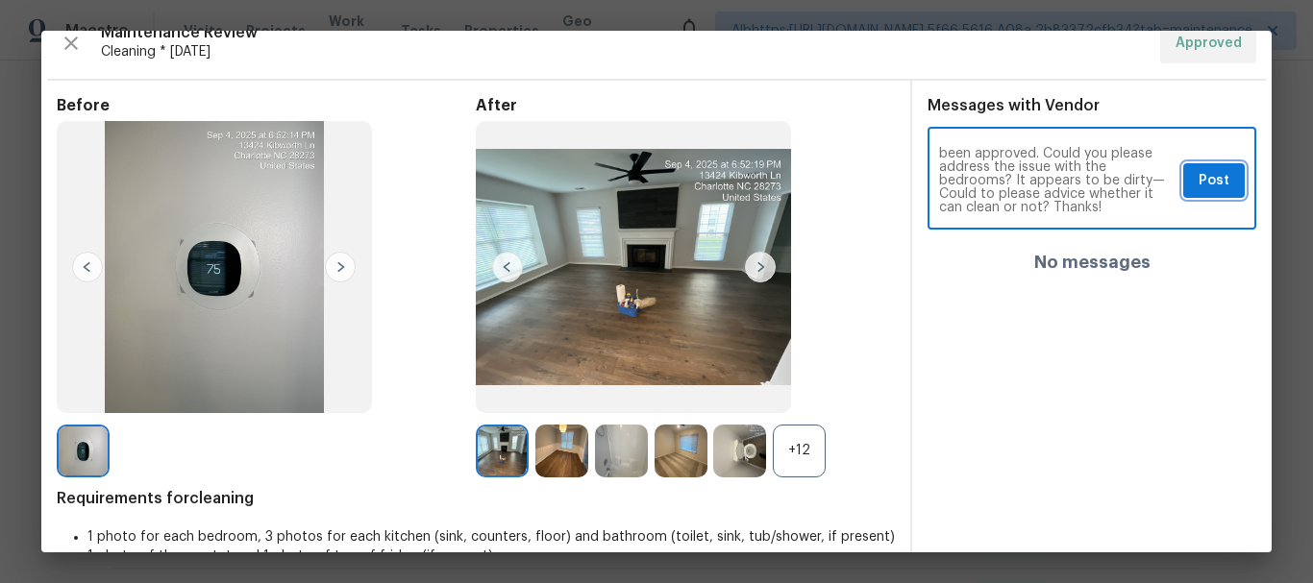
click at [1183, 174] on button "Post" at bounding box center [1214, 181] width 62 height 36
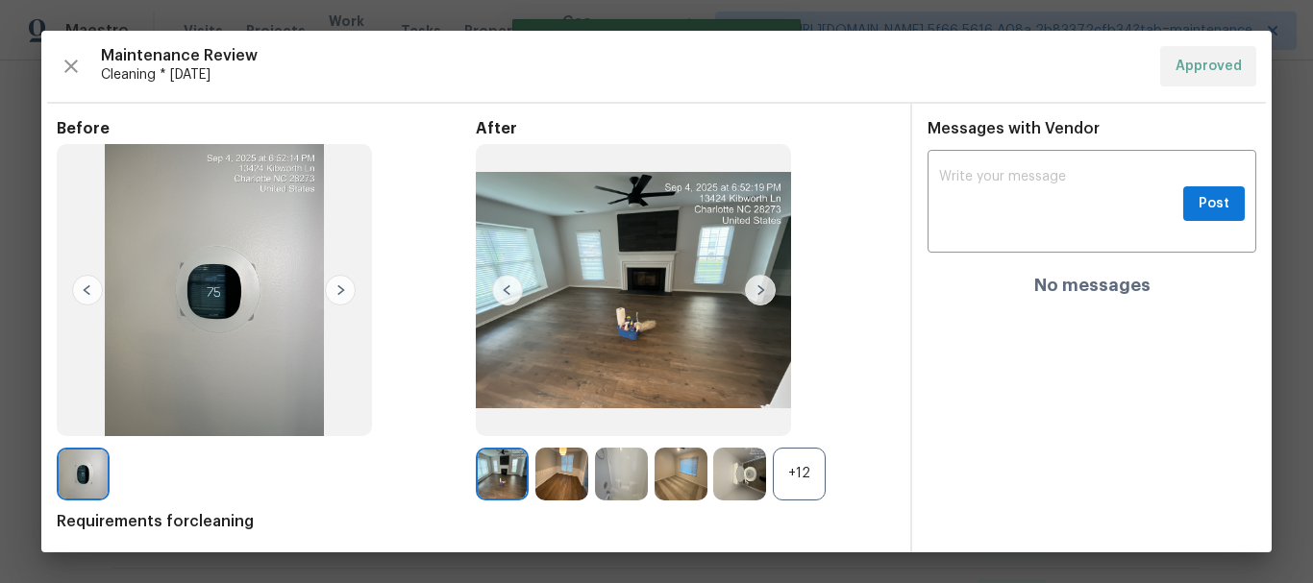
scroll to position [0, 0]
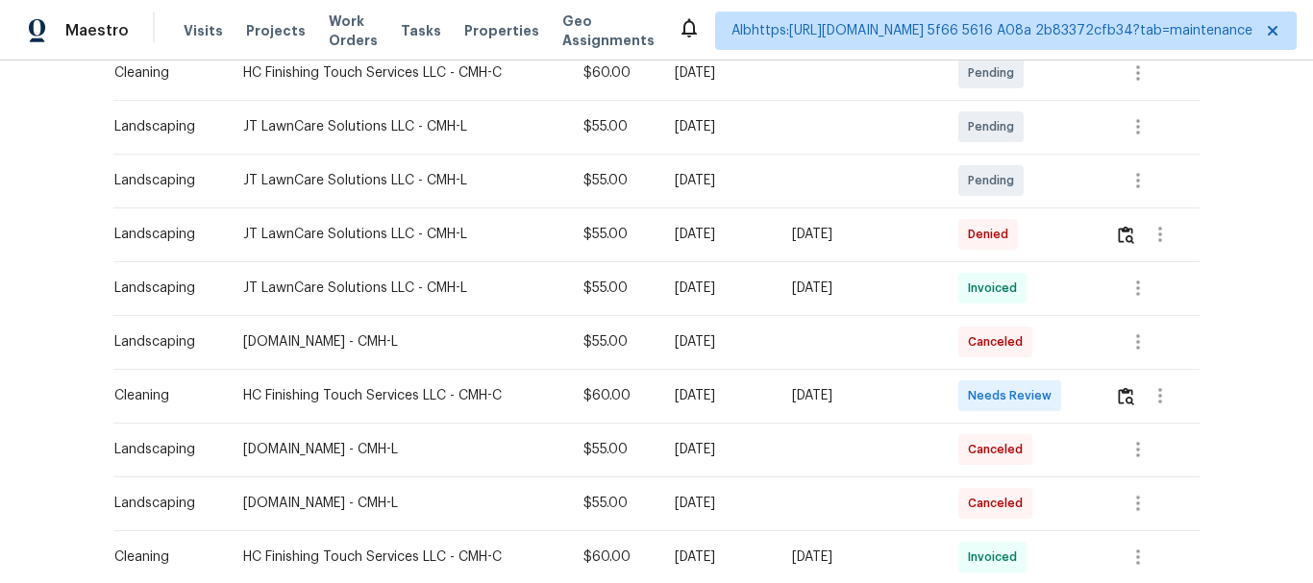
scroll to position [384, 0]
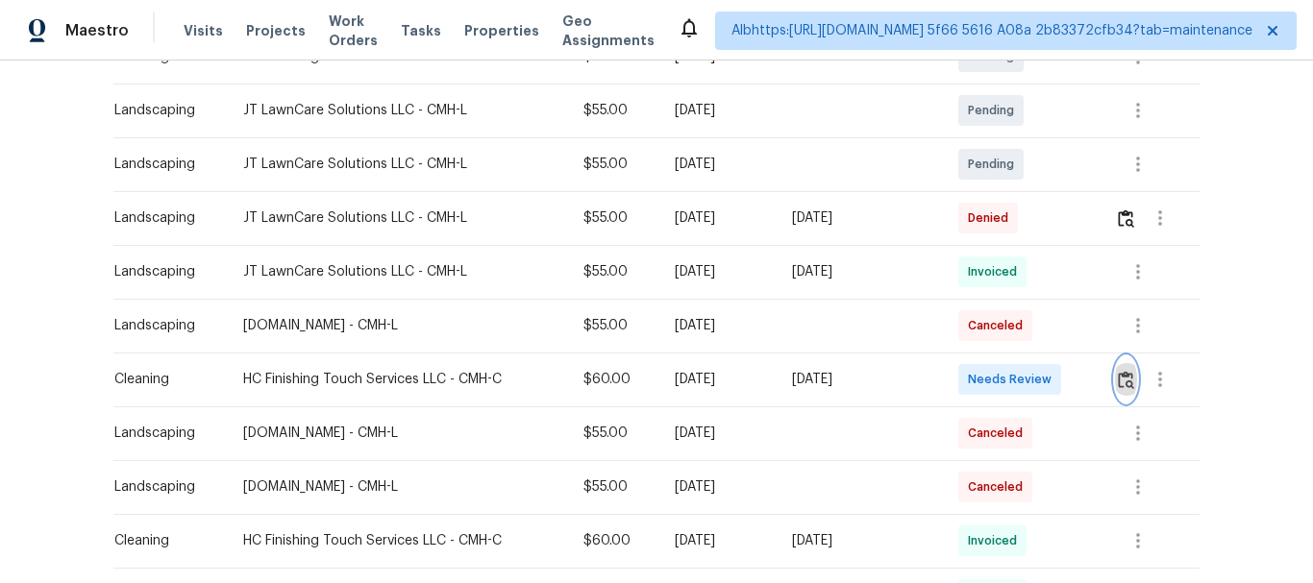
click at [1124, 384] on img "button" at bounding box center [1126, 380] width 16 height 18
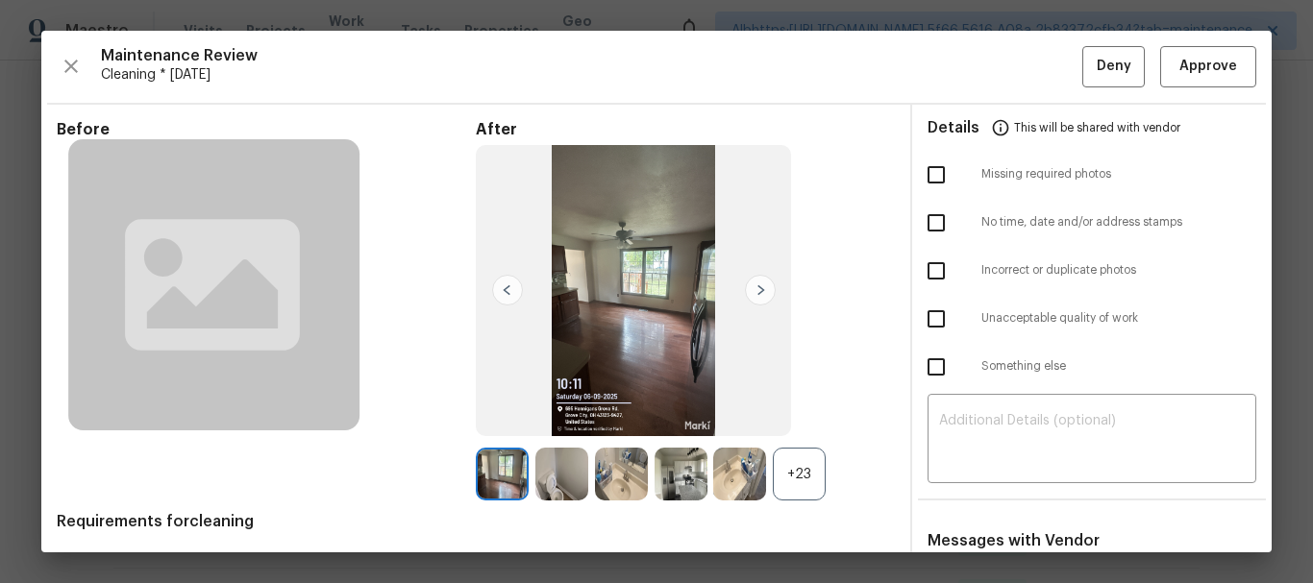
click at [1230, 97] on div "Maintenance Review Cleaning * Fri, Sep 05 Deny Approve Before After +23 Require…" at bounding box center [656, 292] width 1230 height 522
click at [1221, 71] on span "Approve" at bounding box center [1208, 67] width 65 height 24
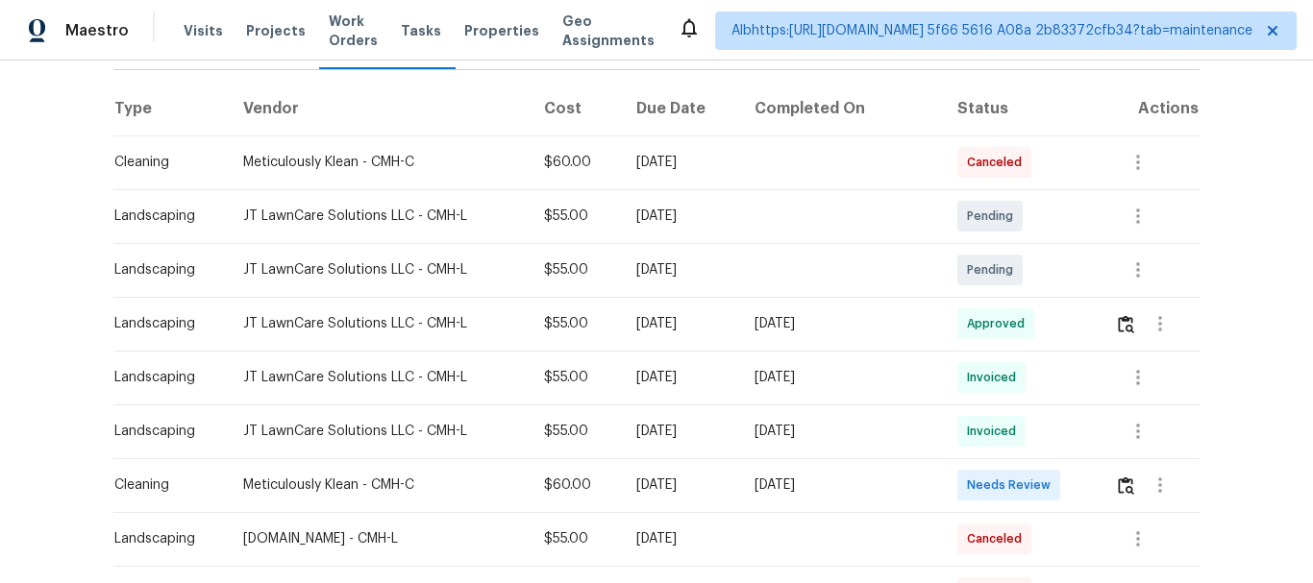
scroll to position [384, 0]
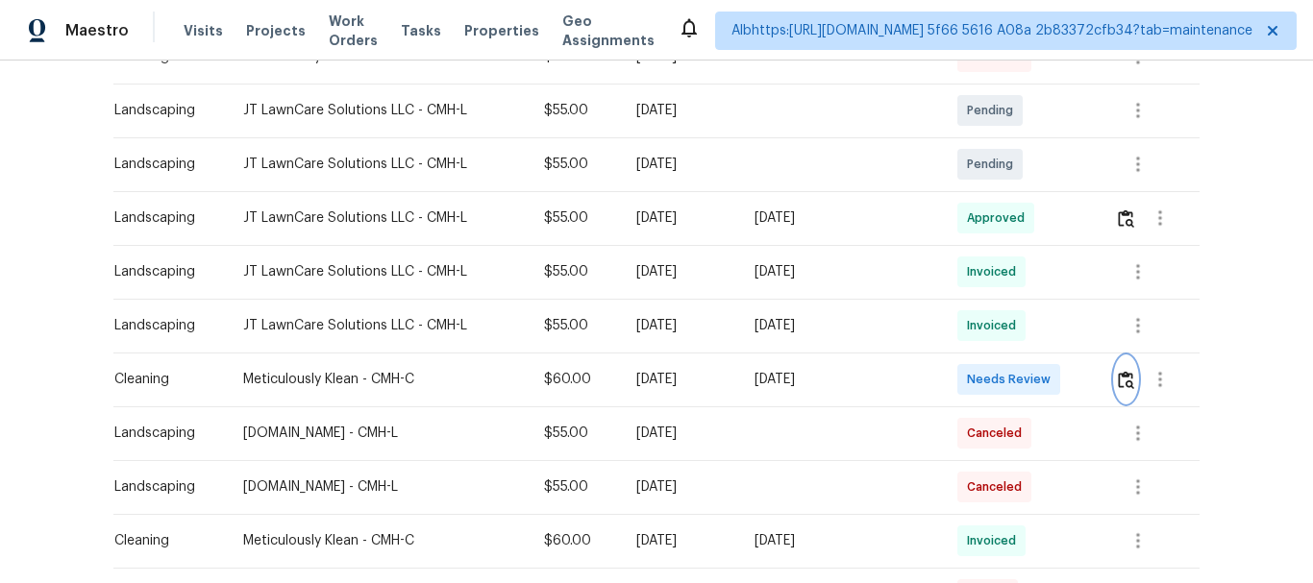
click at [1124, 377] on img "button" at bounding box center [1126, 380] width 16 height 18
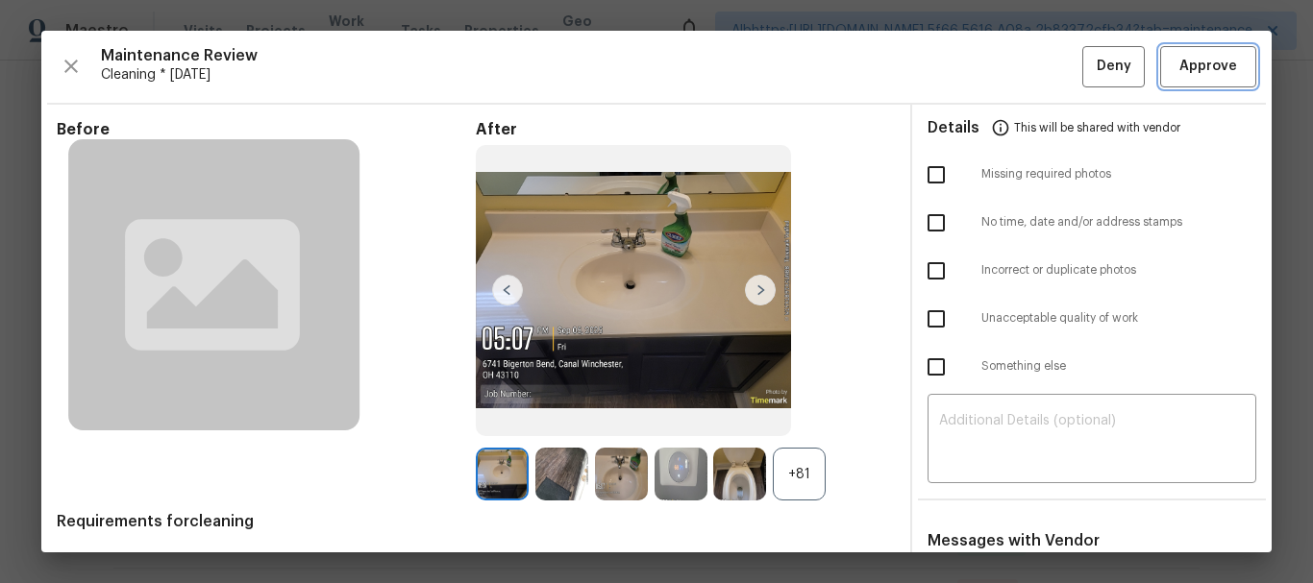
click at [1179, 73] on span "Approve" at bounding box center [1208, 67] width 58 height 24
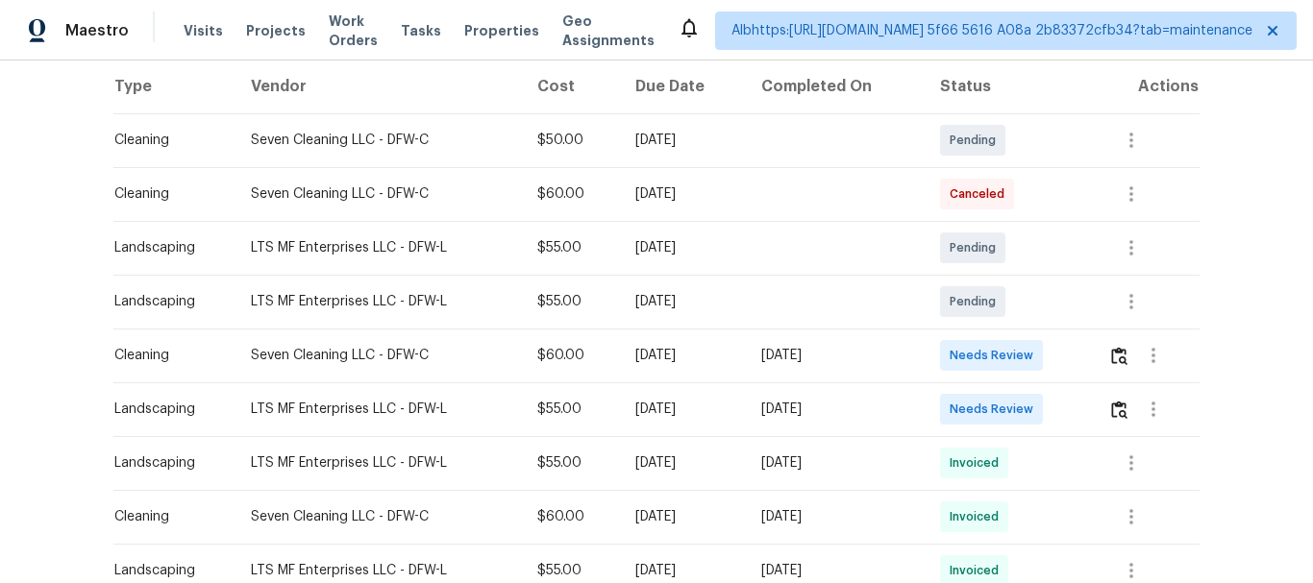
scroll to position [384, 0]
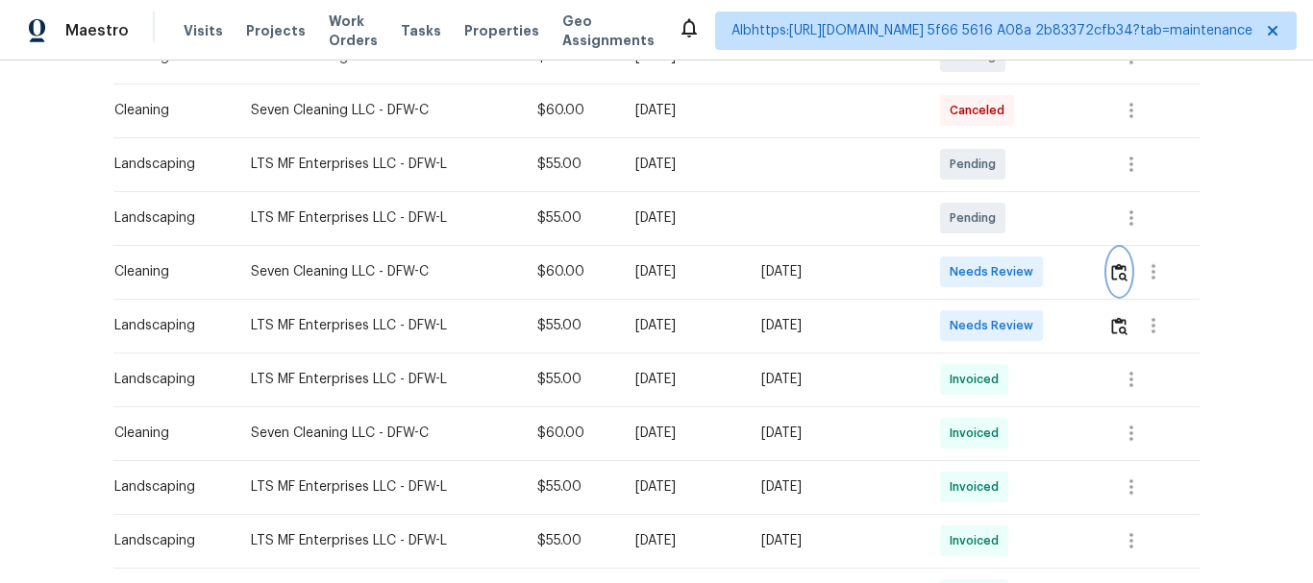
click at [1110, 290] on button "button" at bounding box center [1119, 272] width 22 height 46
